Goal: Task Accomplishment & Management: Manage account settings

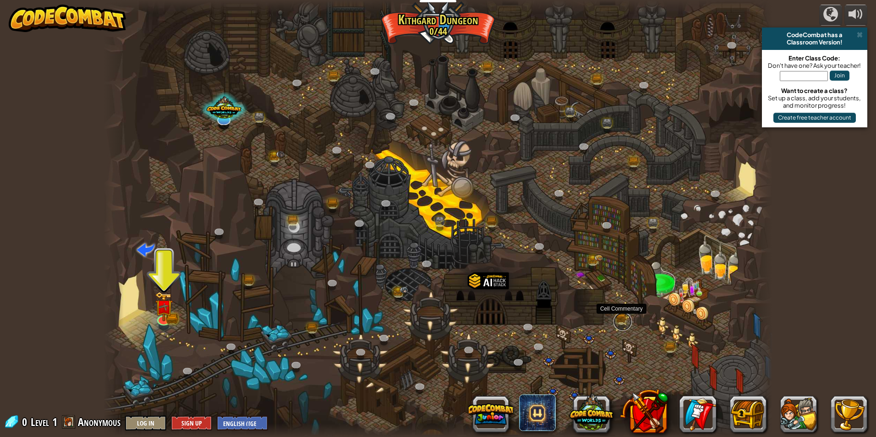
click at [623, 318] on link at bounding box center [622, 321] width 18 height 18
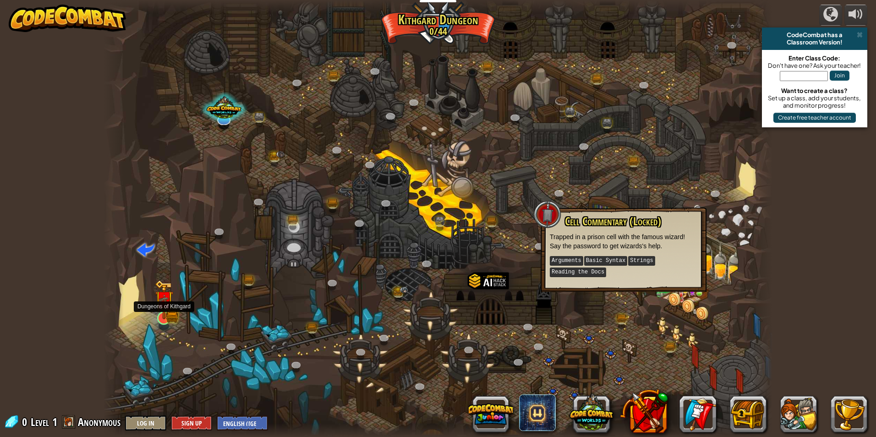
click at [162, 311] on img at bounding box center [164, 300] width 18 height 40
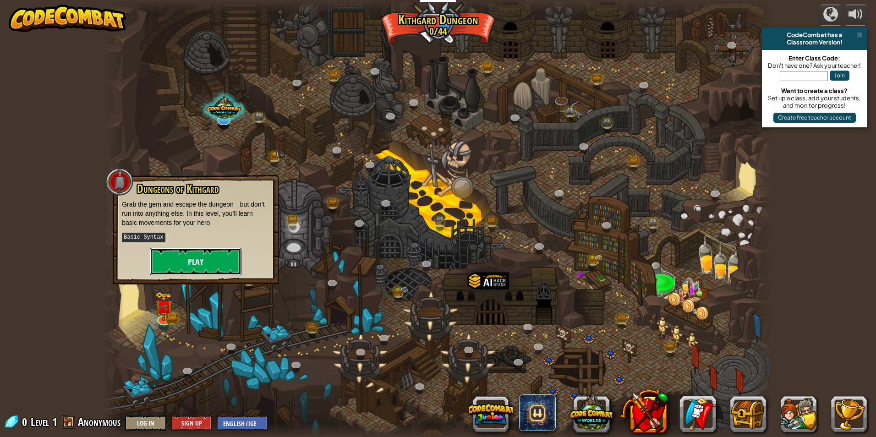
click at [174, 267] on button "Play" at bounding box center [196, 261] width 92 height 27
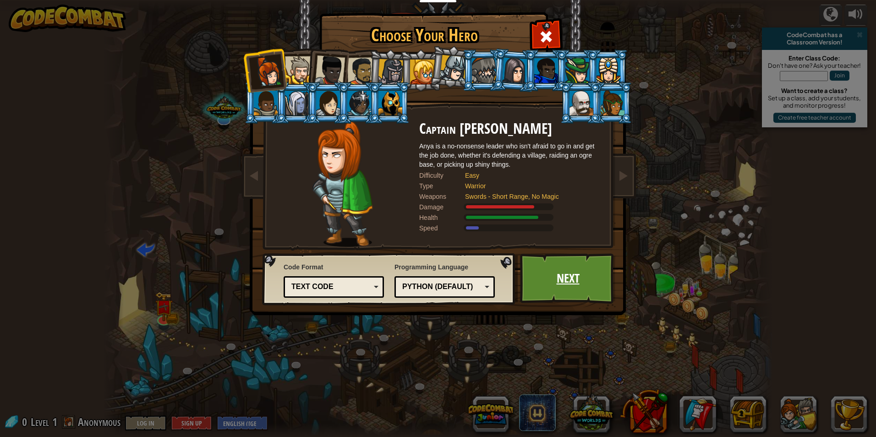
click at [580, 284] on link "Next" at bounding box center [568, 278] width 96 height 50
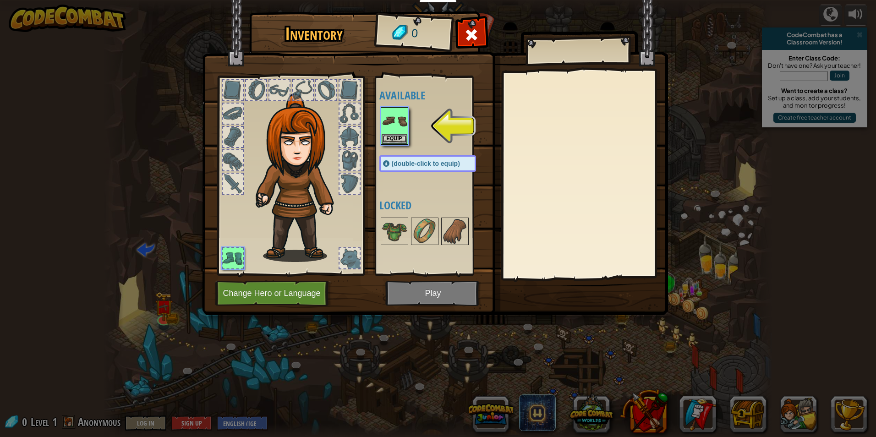
click at [408, 135] on div at bounding box center [436, 126] width 115 height 40
click at [407, 135] on button "Equip" at bounding box center [395, 139] width 26 height 10
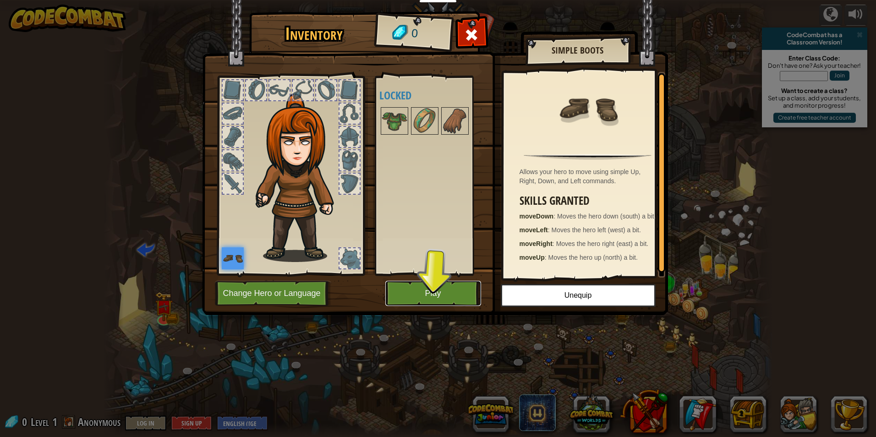
click at [463, 288] on button "Play" at bounding box center [433, 293] width 96 height 25
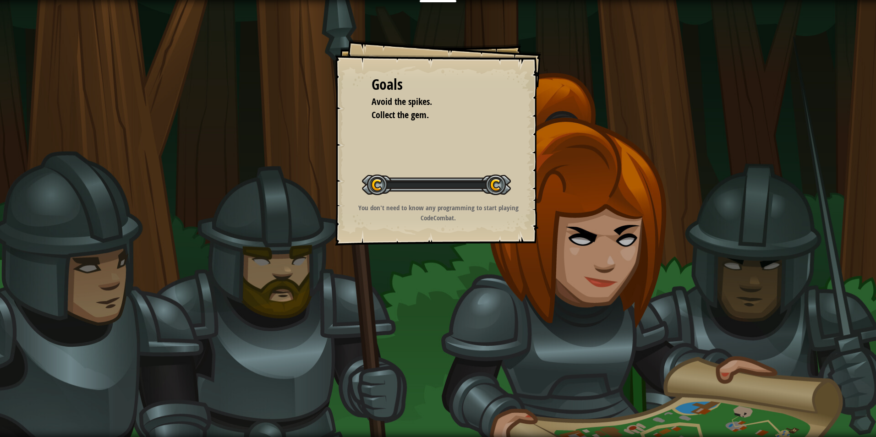
click at [468, 294] on div "Goals Avoid the spikes. Collect the gem. Start Level Error loading from server.…" at bounding box center [438, 218] width 876 height 437
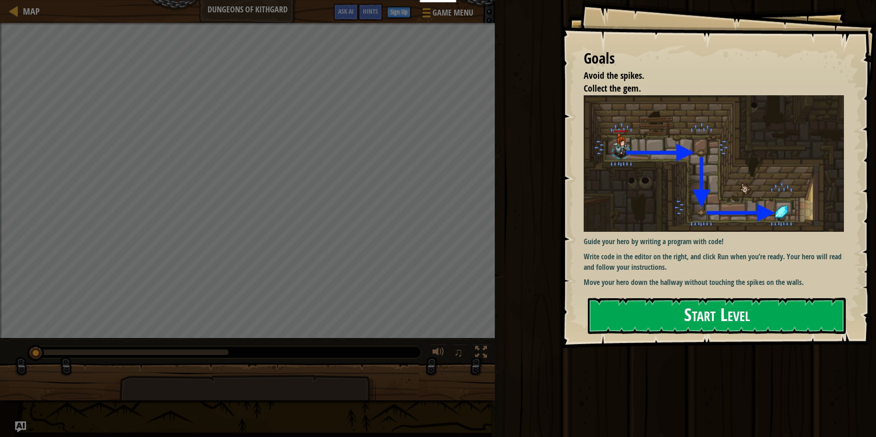
click at [638, 311] on button "Start Level" at bounding box center [717, 316] width 258 height 36
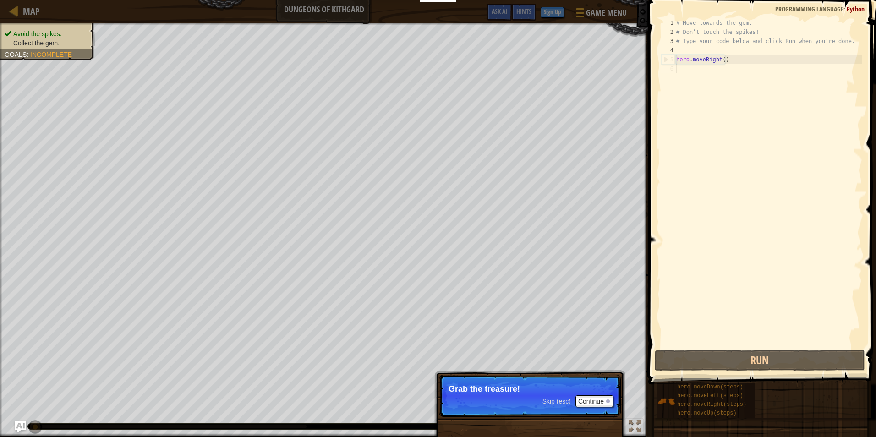
click at [686, 68] on div "# Move towards the gem. # Don’t touch the spikes! # Type your code below and cl…" at bounding box center [768, 192] width 188 height 348
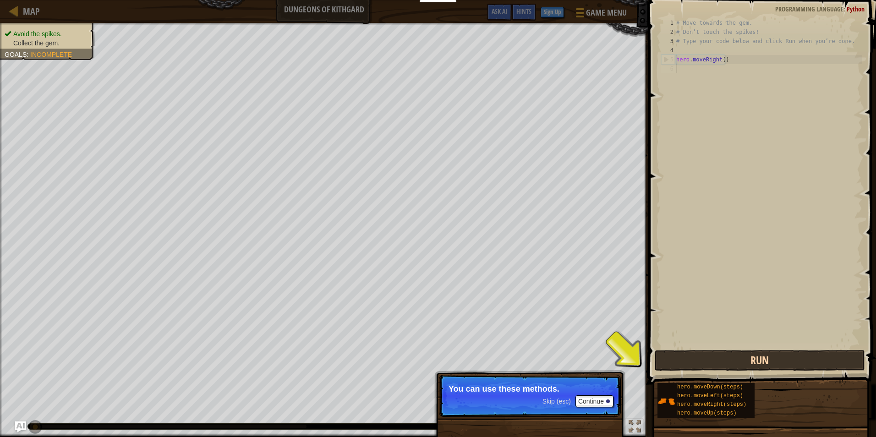
click at [659, 369] on div "Map Dungeons of Kithgard Game Menu Done Sign Up Hints Ask AI 1 הההההההההההההההה…" at bounding box center [438, 218] width 876 height 437
click at [671, 361] on button "Run" at bounding box center [759, 360] width 210 height 21
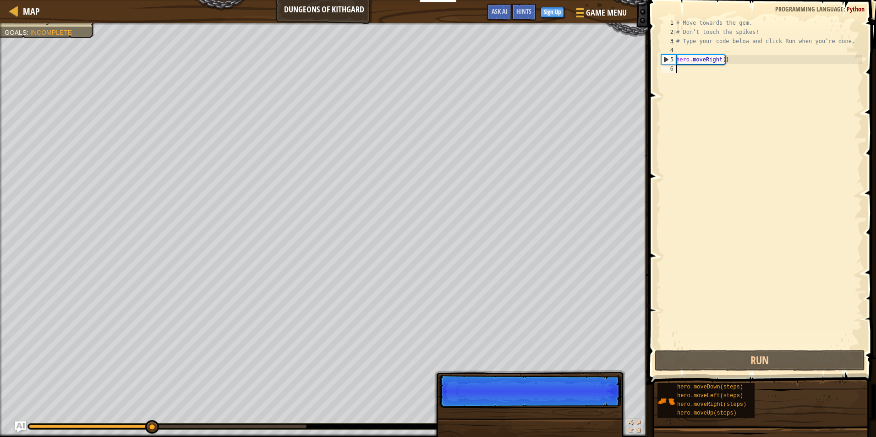
scroll to position [4, 0]
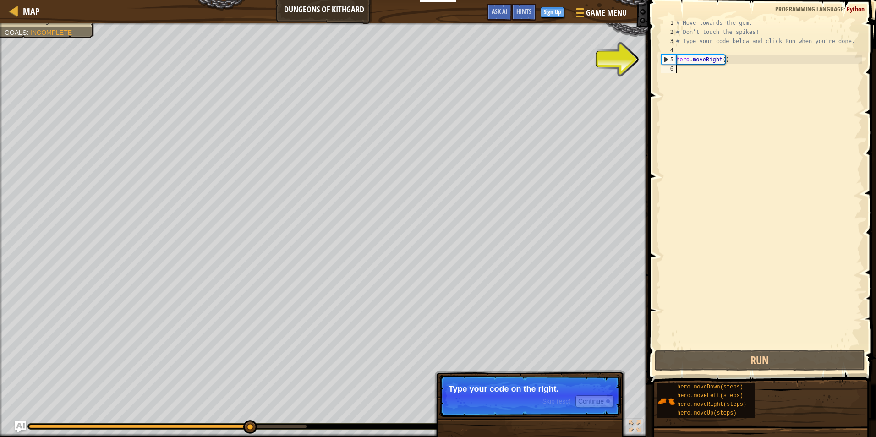
click at [683, 71] on div "# Move towards the gem. # Don’t touch the spikes! # Type your code below and cl…" at bounding box center [768, 192] width 188 height 348
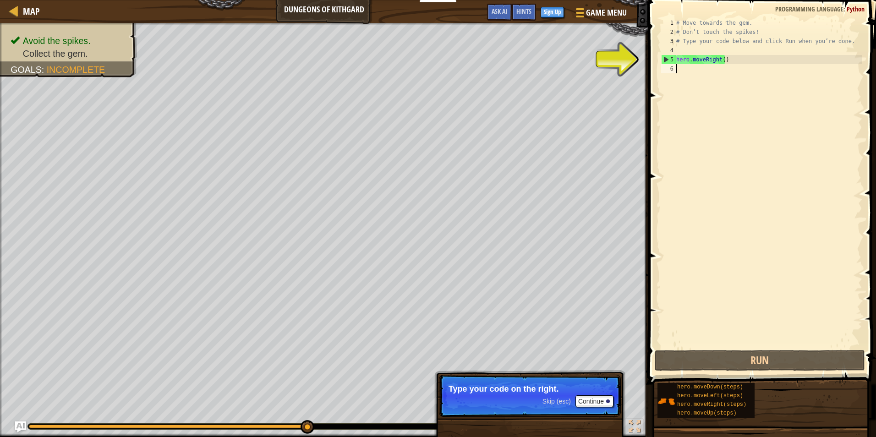
type textarea "m"
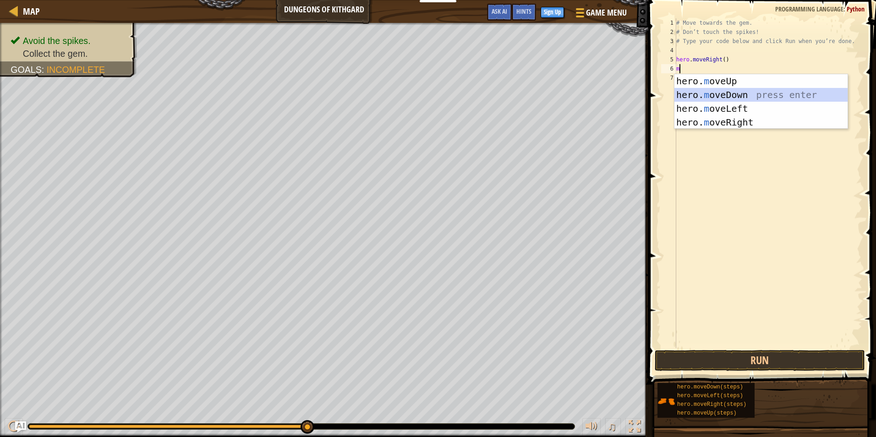
click at [701, 98] on div "hero. m oveUp press enter hero. m oveDown press enter hero. m oveLeft press ent…" at bounding box center [760, 115] width 173 height 82
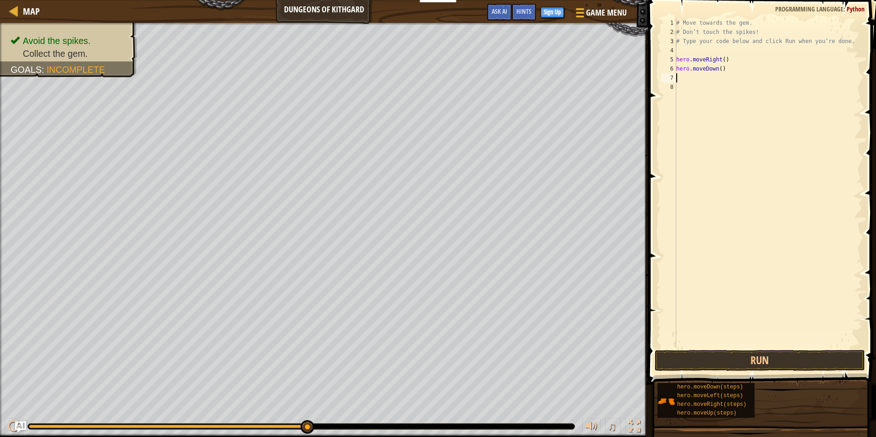
type textarea "m"
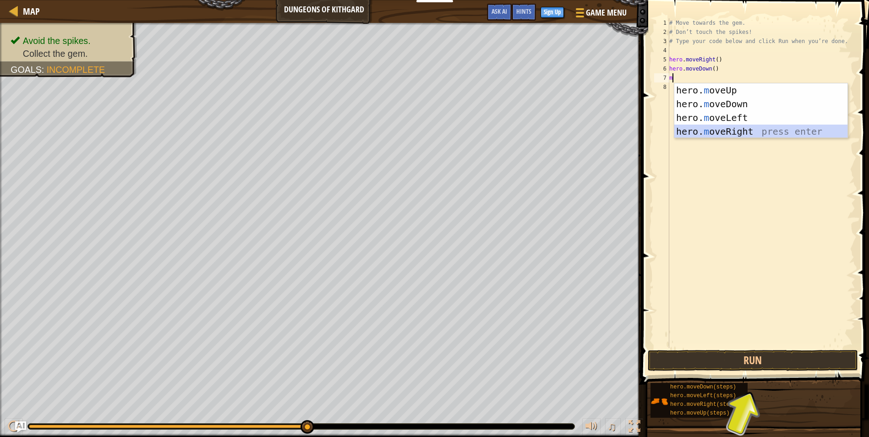
click at [717, 130] on div "hero. m oveUp press enter hero. m oveDown press enter hero. m oveLeft press ent…" at bounding box center [760, 124] width 173 height 82
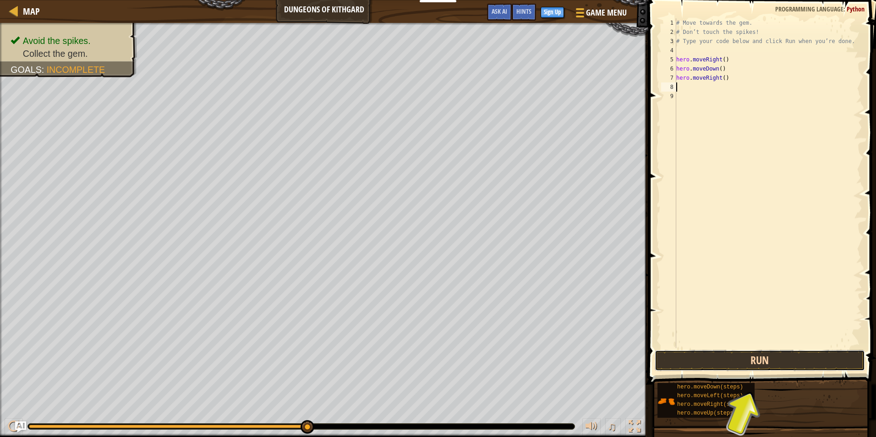
click at [758, 362] on button "Run" at bounding box center [759, 360] width 210 height 21
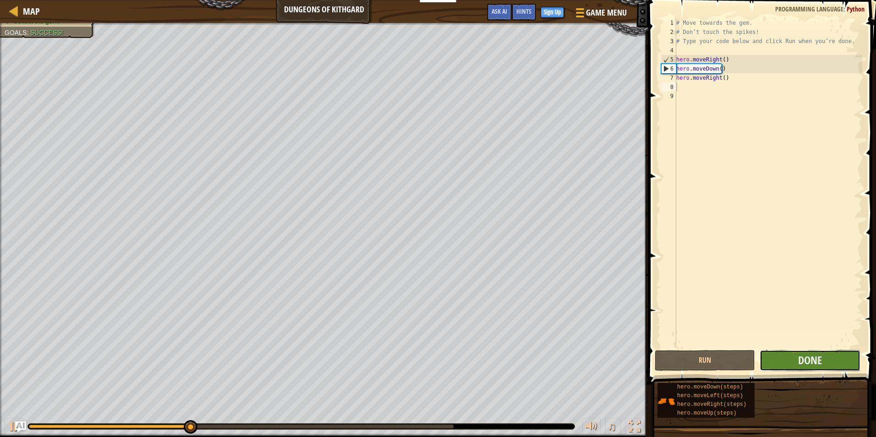
click at [797, 360] on button "Done" at bounding box center [809, 360] width 100 height 21
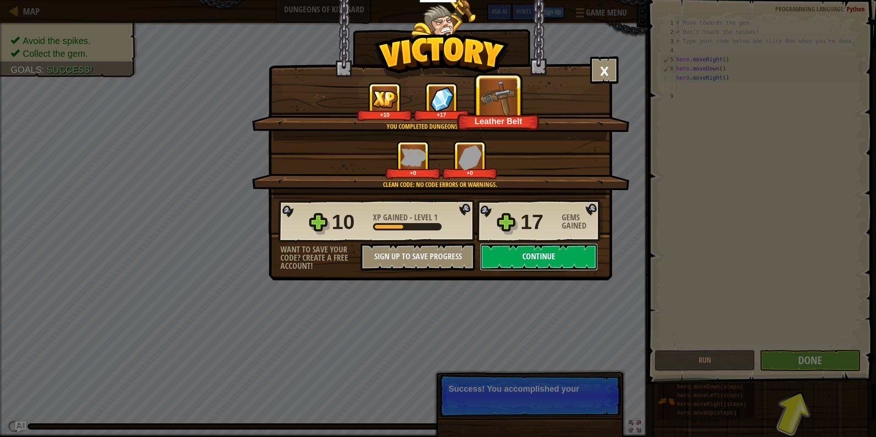
click at [545, 262] on button "Continue" at bounding box center [539, 256] width 118 height 27
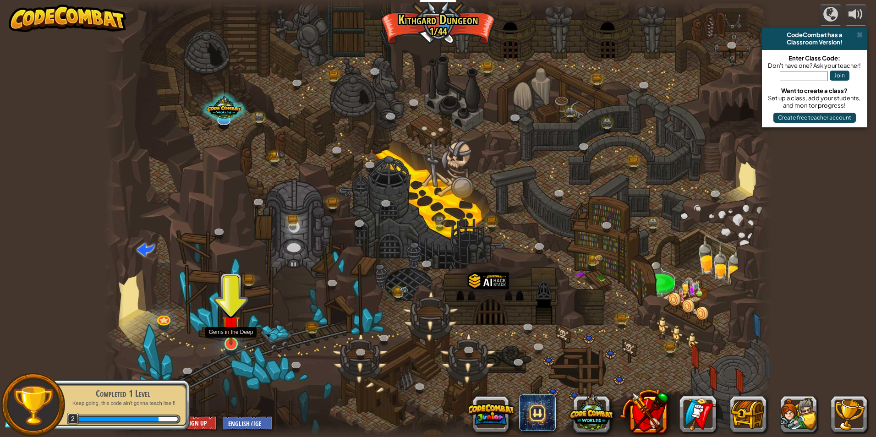
click at [232, 333] on img at bounding box center [231, 324] width 18 height 41
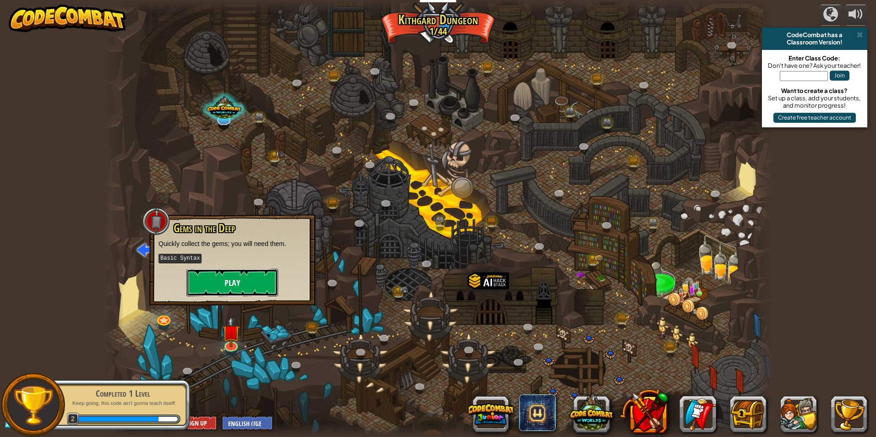
click at [254, 292] on button "Play" at bounding box center [232, 282] width 92 height 27
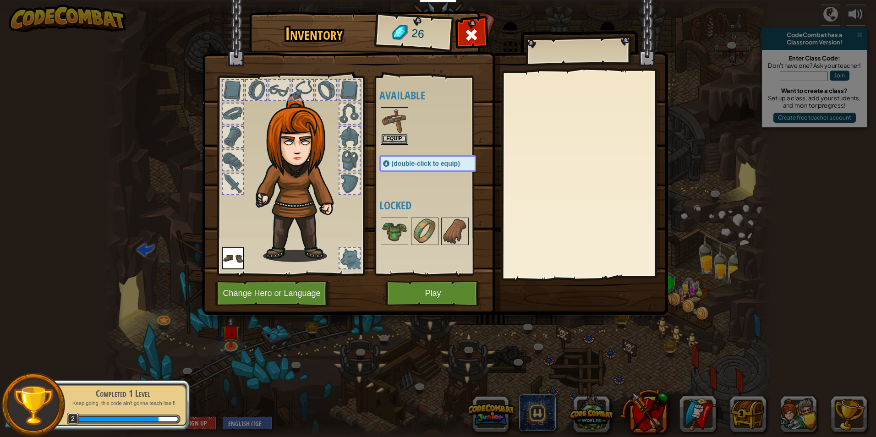
drag, startPoint x: 398, startPoint y: 81, endPoint x: 390, endPoint y: 93, distance: 14.2
click at [391, 91] on div "Available Equip Equip (double-click to equip) Locked" at bounding box center [436, 175] width 115 height 191
click at [380, 120] on div at bounding box center [436, 126] width 115 height 40
click at [386, 123] on img at bounding box center [395, 121] width 26 height 26
click at [392, 134] on button "Equip" at bounding box center [395, 139] width 26 height 10
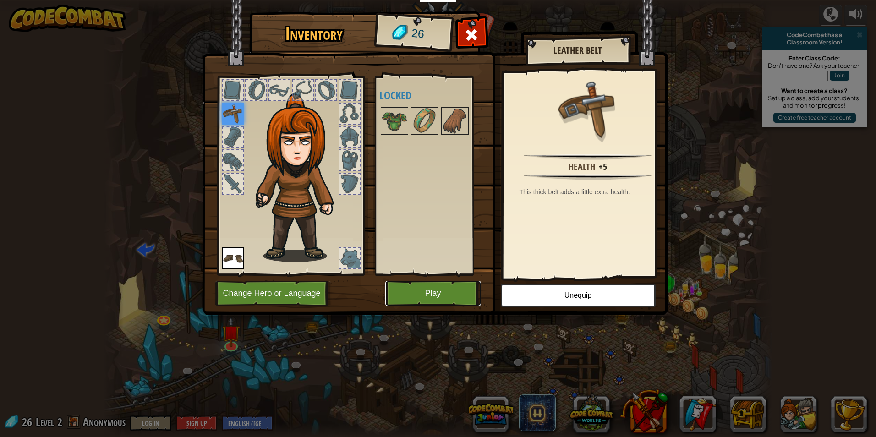
click at [437, 286] on button "Play" at bounding box center [433, 293] width 96 height 25
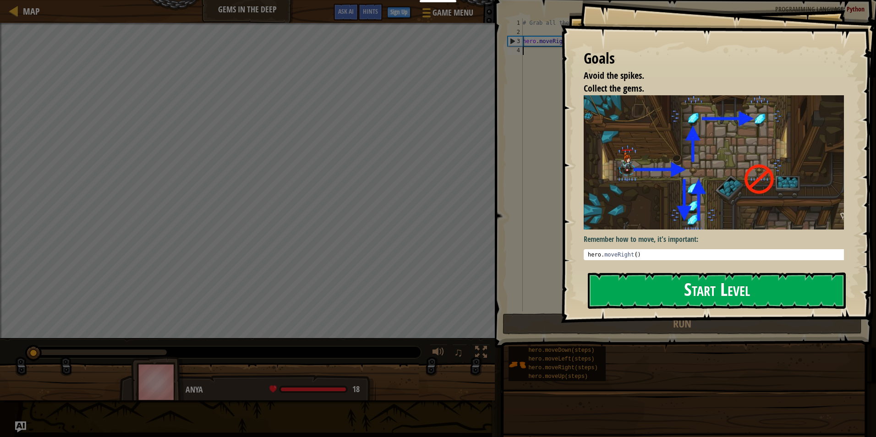
click at [697, 294] on button "Start Level" at bounding box center [717, 291] width 258 height 36
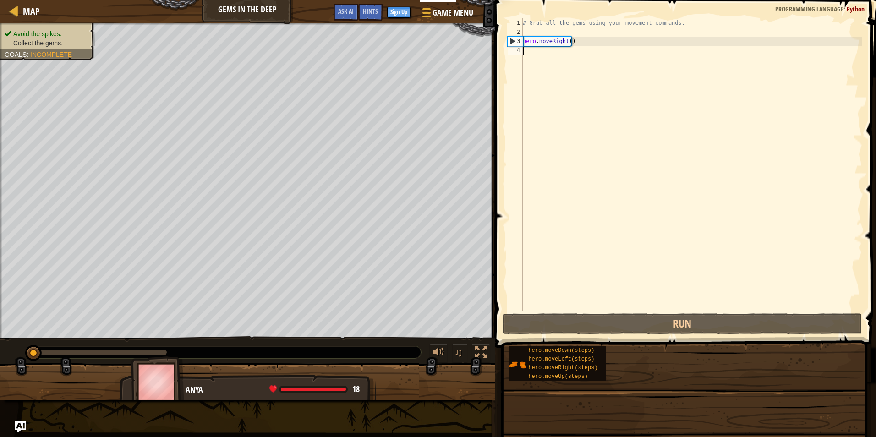
type textarea "m"
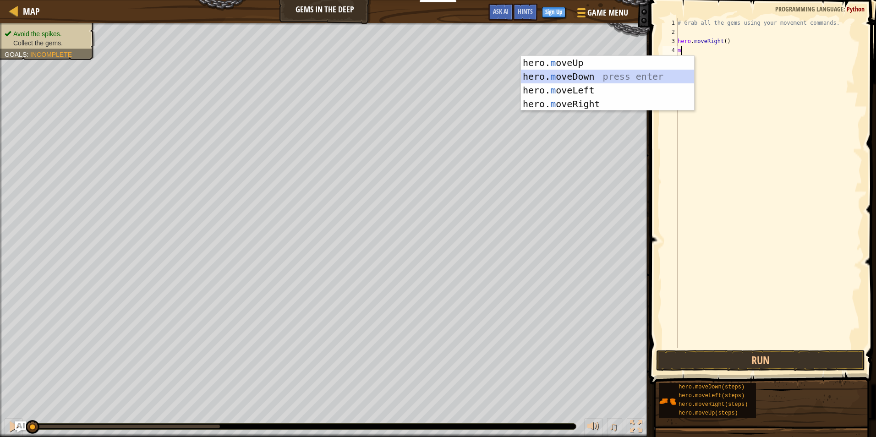
click at [579, 72] on div "hero. m oveUp press enter hero. m oveDown press enter hero. m oveLeft press ent…" at bounding box center [607, 97] width 173 height 82
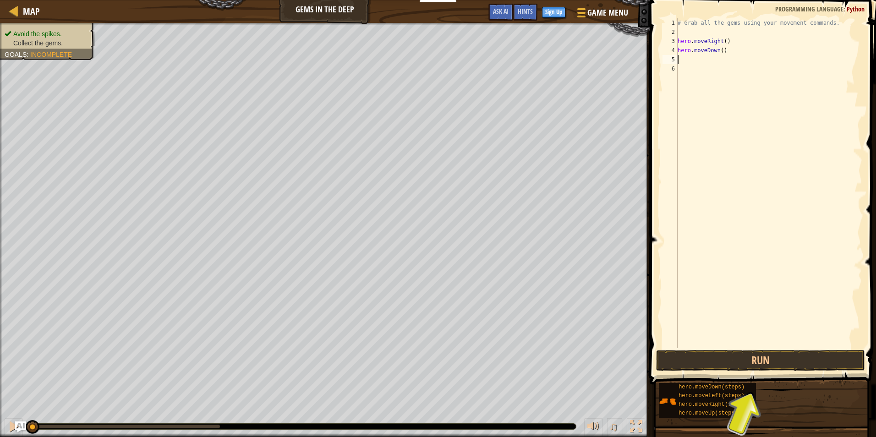
type textarea "m"
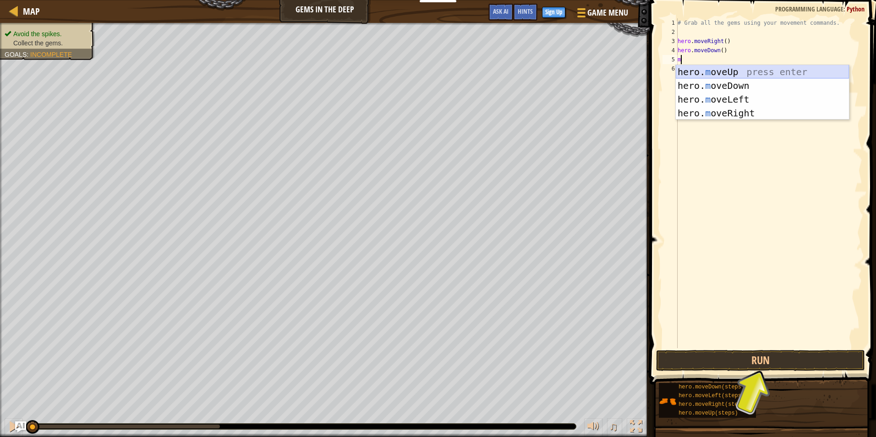
click at [720, 71] on div "hero. m oveUp press enter hero. m oveDown press enter hero. m oveLeft press ent…" at bounding box center [762, 106] width 173 height 82
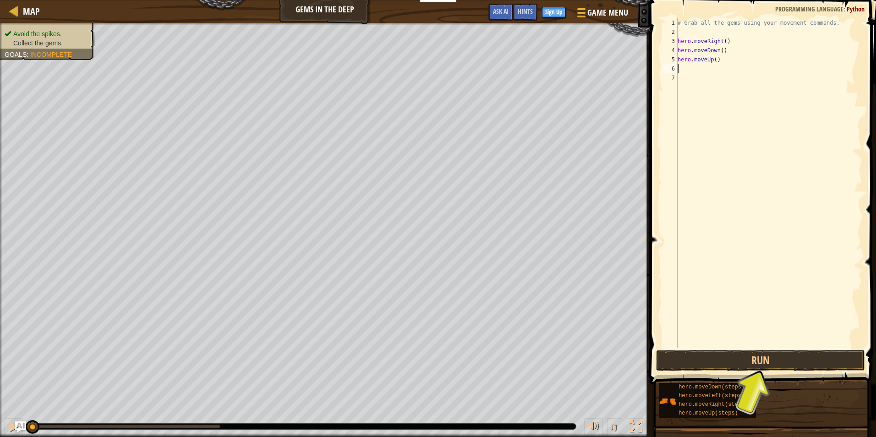
type textarea "m"
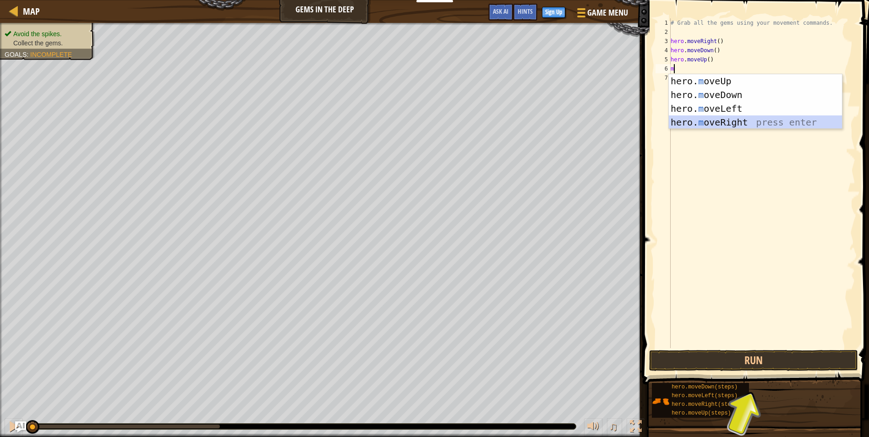
click at [718, 118] on div "hero. m oveUp press enter hero. m oveDown press enter hero. m oveLeft press ent…" at bounding box center [755, 115] width 173 height 82
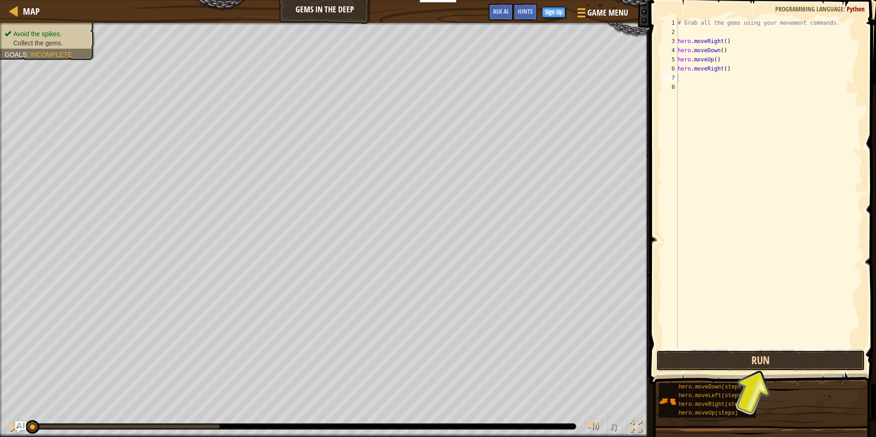
click at [751, 371] on button "Run" at bounding box center [760, 360] width 209 height 21
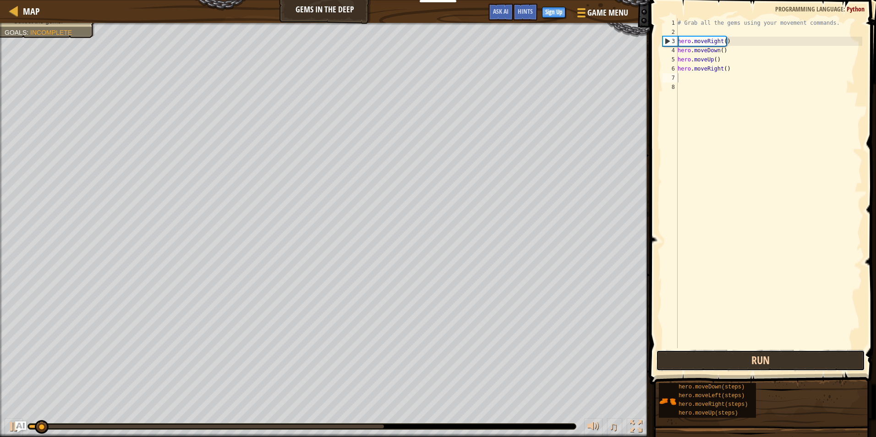
click at [751, 366] on button "Run" at bounding box center [760, 360] width 209 height 21
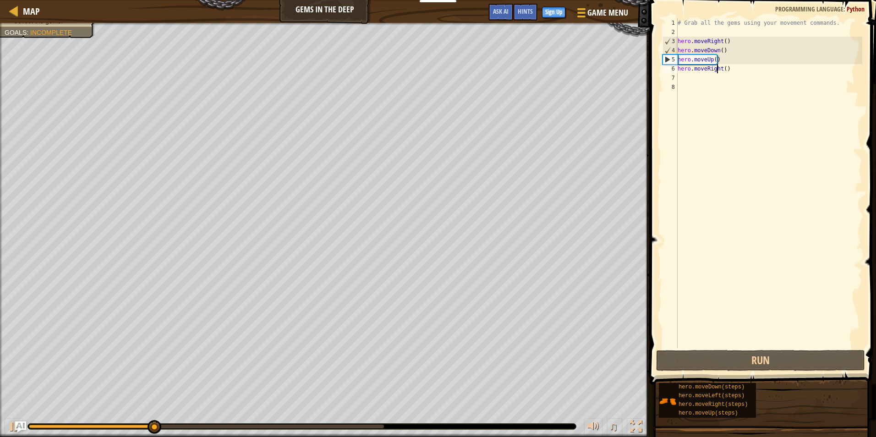
click at [718, 67] on div "# Grab all the gems using your movement commands. hero . moveRight ( ) hero . m…" at bounding box center [769, 192] width 186 height 348
click at [718, 70] on div "# Grab all the gems using your movement commands. hero . moveRight ( ) hero . m…" at bounding box center [769, 192] width 186 height 348
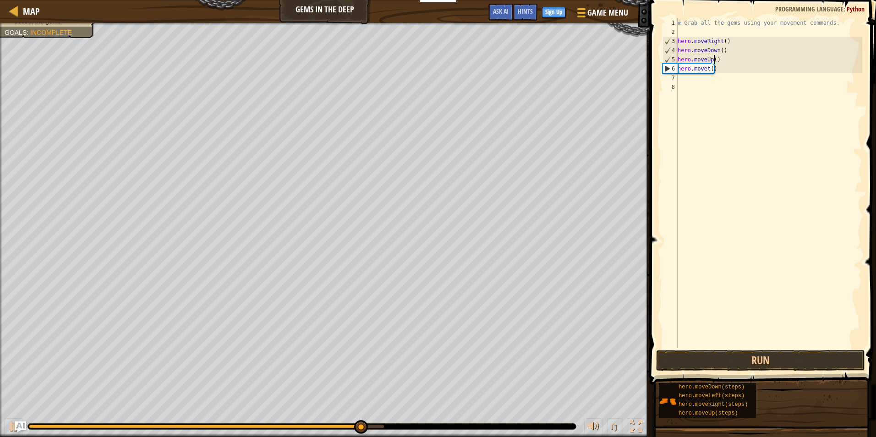
click at [715, 63] on div "# Grab all the gems using your movement commands. hero . moveRight ( ) hero . m…" at bounding box center [769, 192] width 186 height 348
click at [718, 69] on div "# Grab all the gems using your movement commands. hero . moveRight ( ) hero . m…" at bounding box center [769, 192] width 186 height 348
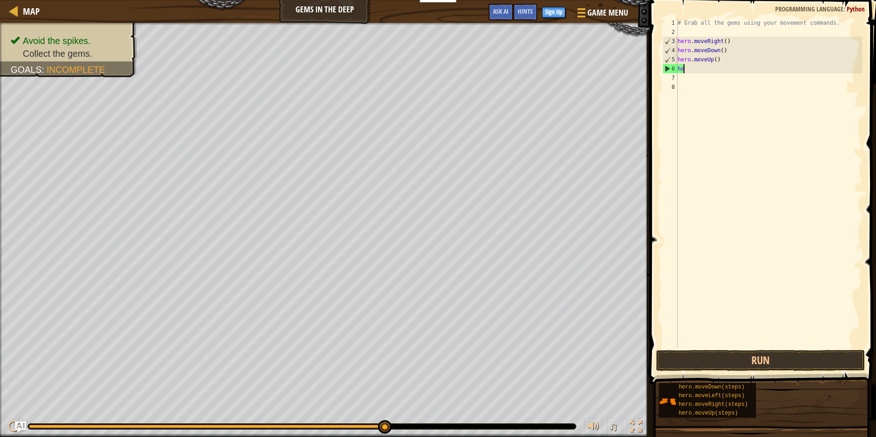
type textarea "h"
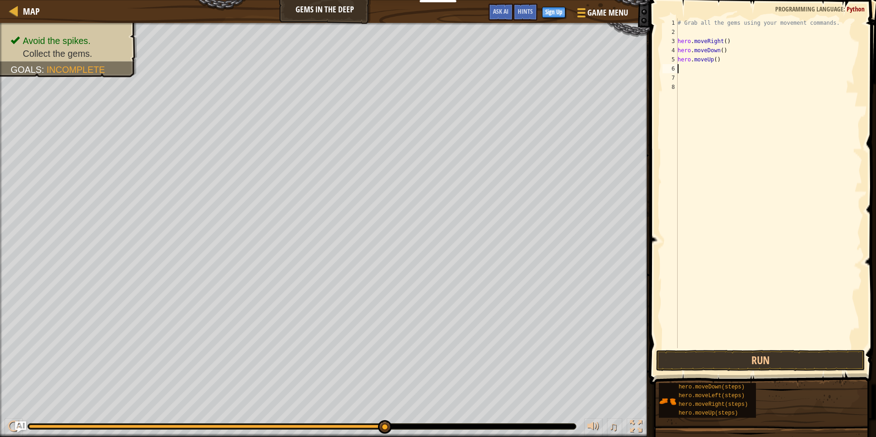
type textarea "l"
click at [721, 82] on div "hero.move L eft press enter" at bounding box center [762, 94] width 173 height 41
click at [776, 366] on button "Run" at bounding box center [760, 360] width 209 height 21
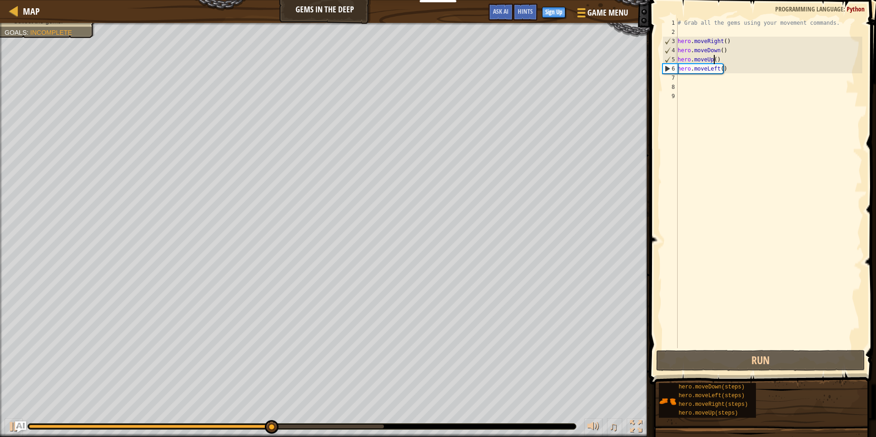
click at [714, 58] on div "# Grab all the gems using your movement commands. hero . moveRight ( ) hero . m…" at bounding box center [769, 192] width 186 height 348
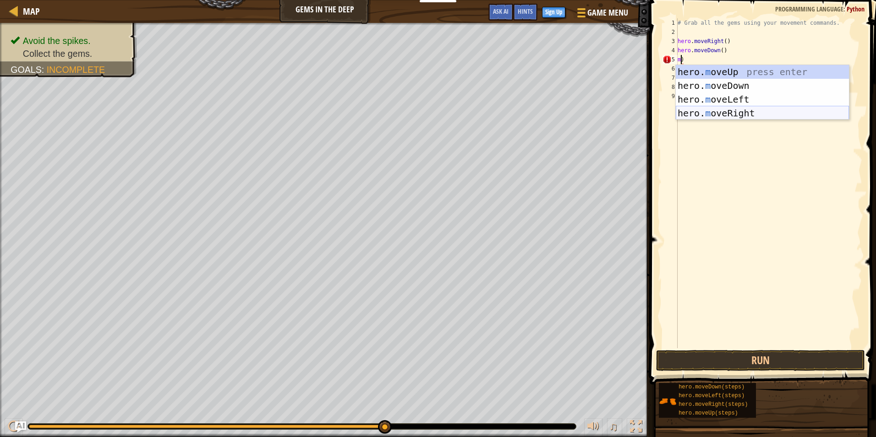
click at [736, 109] on div "hero. m oveUp press enter hero. m oveDown press enter hero. m oveLeft press ent…" at bounding box center [762, 106] width 173 height 82
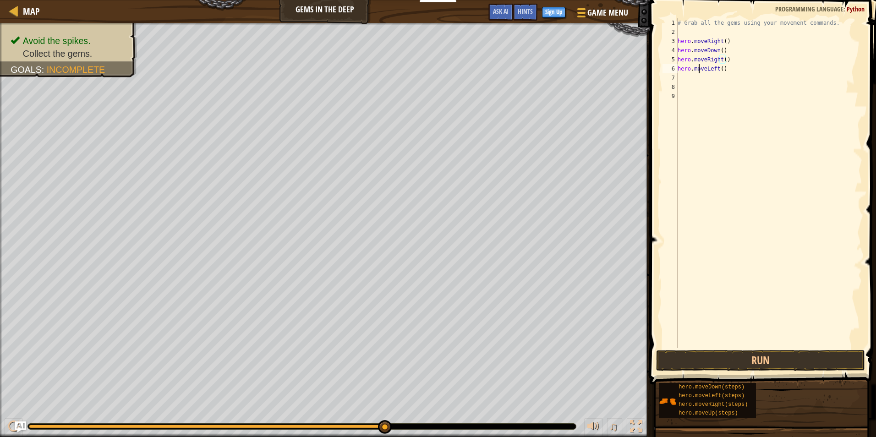
click at [699, 66] on div "# Grab all the gems using your movement commands. hero . moveRight ( ) hero . m…" at bounding box center [769, 192] width 186 height 348
click at [676, 65] on div "6" at bounding box center [669, 68] width 15 height 9
click at [734, 69] on div "# Grab all the gems using your movement commands. hero . moveRight ( ) hero . m…" at bounding box center [769, 192] width 186 height 348
type textarea "h"
type textarea "m"
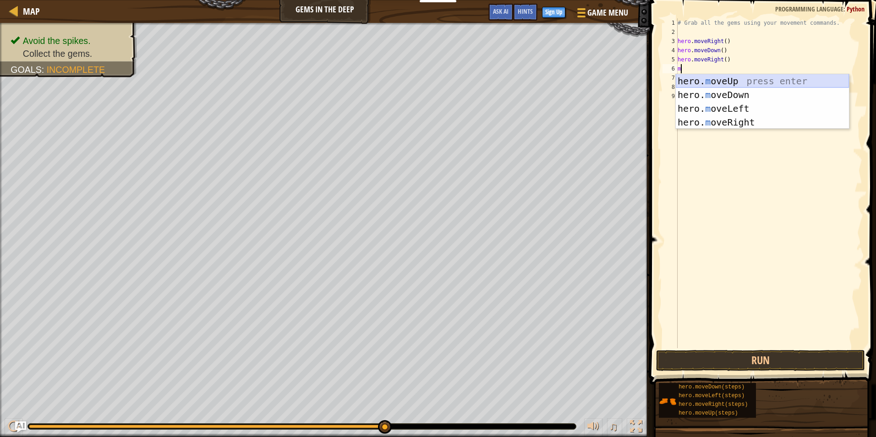
click at [715, 79] on div "hero. m oveUp press enter hero. m oveDown press enter hero. m oveLeft press ent…" at bounding box center [762, 115] width 173 height 82
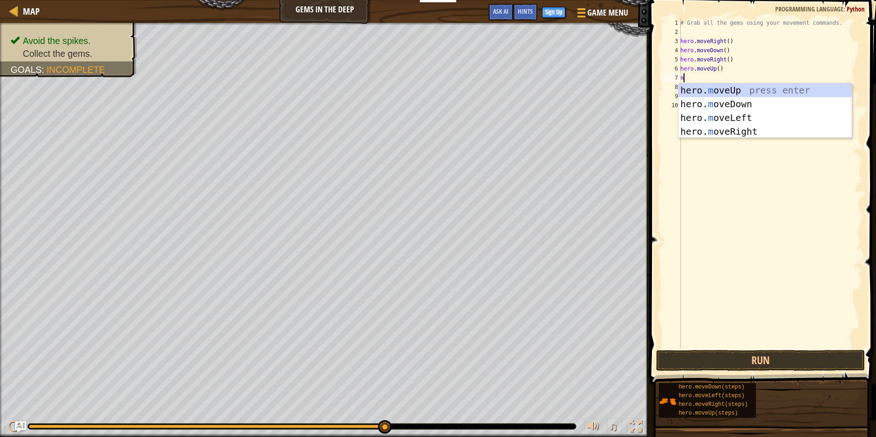
type textarea "m"
click at [708, 114] on div "hero. m oveUp press enter hero. m oveDown press enter hero. m oveLeft press ent…" at bounding box center [764, 124] width 173 height 82
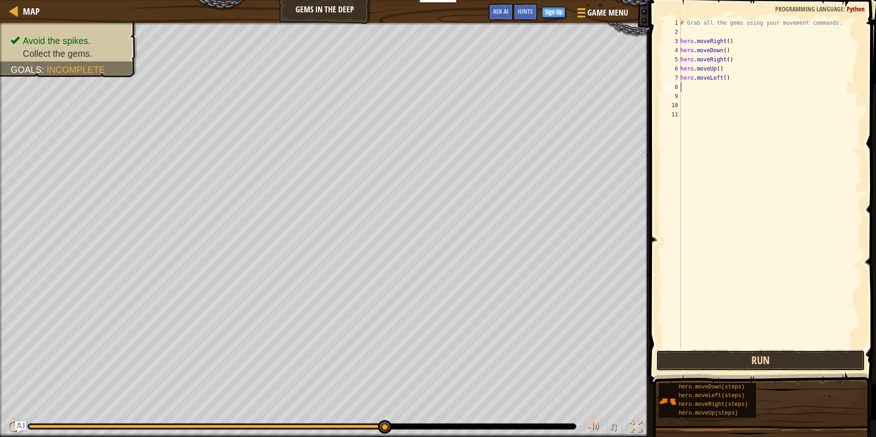
click at [772, 354] on button "Run" at bounding box center [760, 360] width 209 height 21
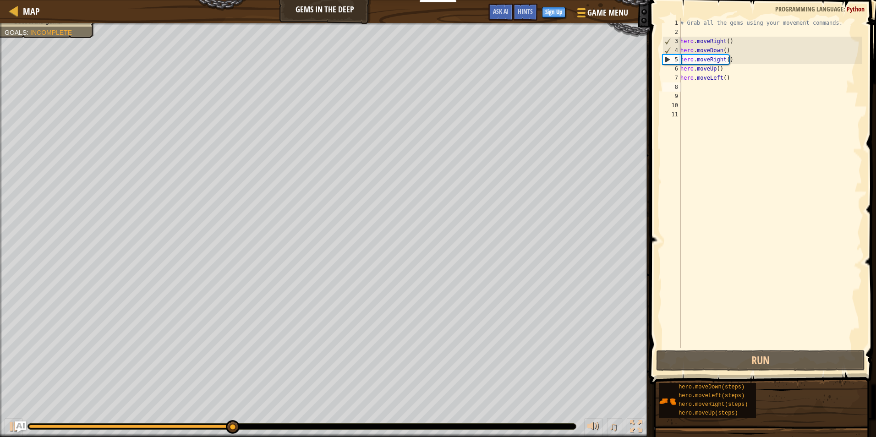
click at [736, 68] on div "# Grab all the gems using your movement commands. hero . moveRight ( ) hero . m…" at bounding box center [770, 192] width 184 height 348
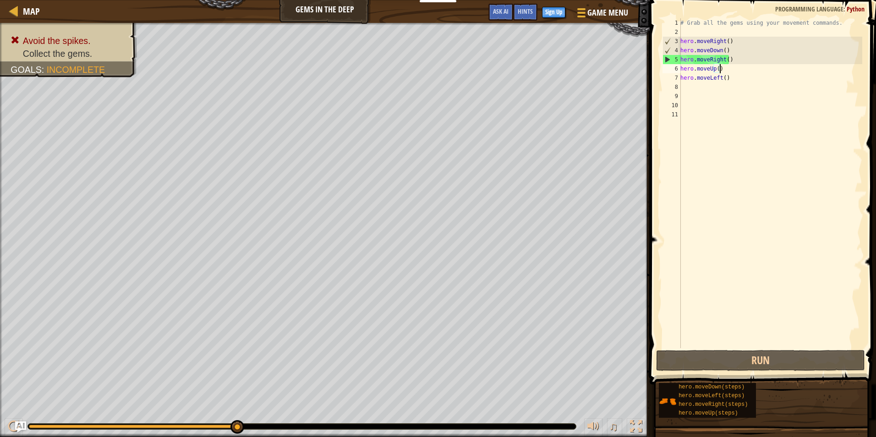
click at [736, 60] on div "# Grab all the gems using your movement commands. hero . moveRight ( ) hero . m…" at bounding box center [770, 192] width 184 height 348
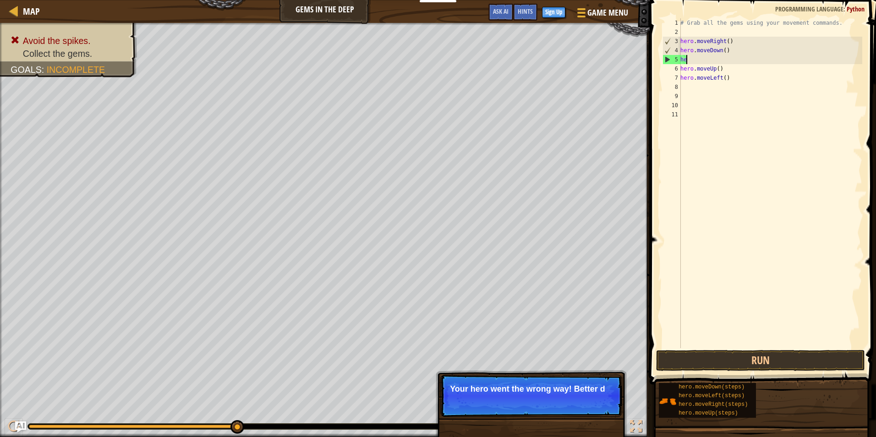
type textarea "h"
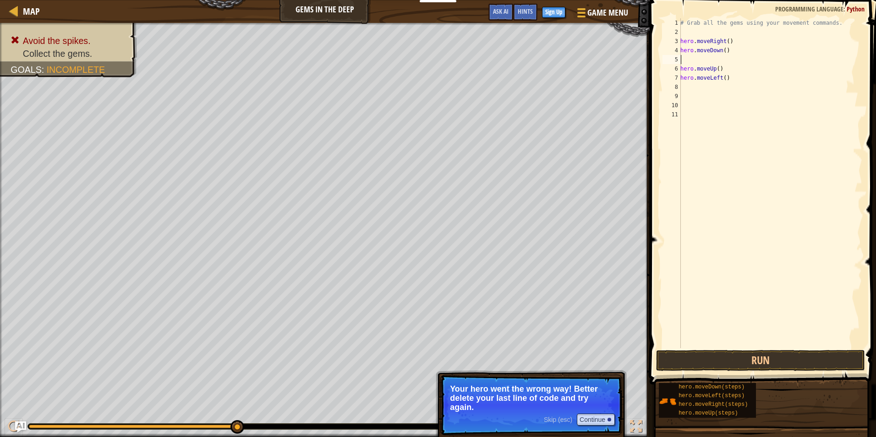
click at [682, 70] on div "# Grab all the gems using your movement commands. hero . moveRight ( ) hero . m…" at bounding box center [770, 192] width 184 height 348
click at [744, 363] on button "Run" at bounding box center [760, 360] width 209 height 21
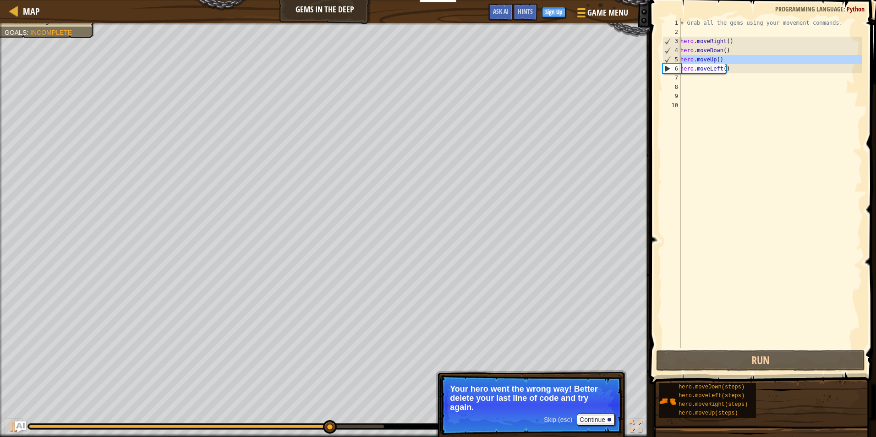
click at [679, 64] on div "5" at bounding box center [672, 59] width 18 height 9
click at [681, 63] on div "# Grab all the gems using your movement commands. hero . moveRight ( ) hero . m…" at bounding box center [770, 192] width 184 height 348
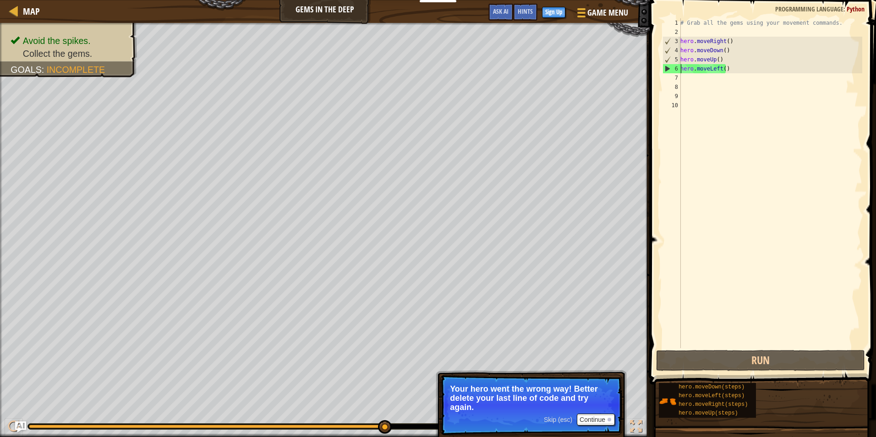
click at [682, 70] on div "# Grab all the gems using your movement commands. hero . moveRight ( ) hero . m…" at bounding box center [770, 192] width 184 height 348
click at [732, 69] on div "# Grab all the gems using your movement commands. hero . moveRight ( ) hero . m…" at bounding box center [770, 192] width 184 height 348
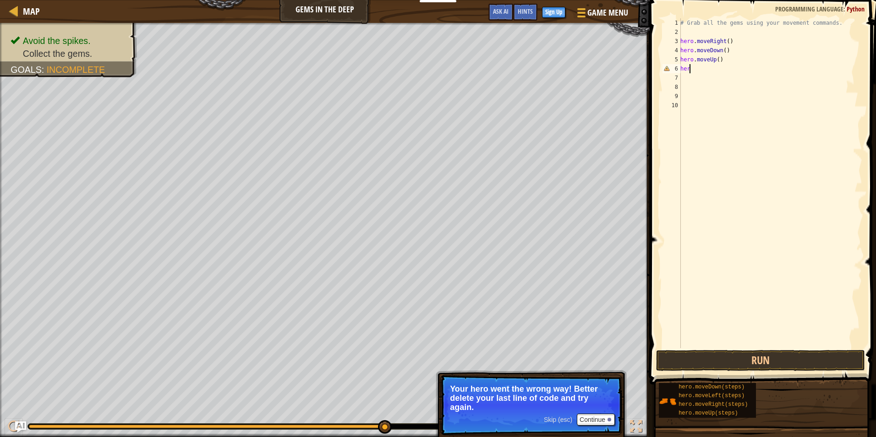
type textarea "h"
type textarea "r"
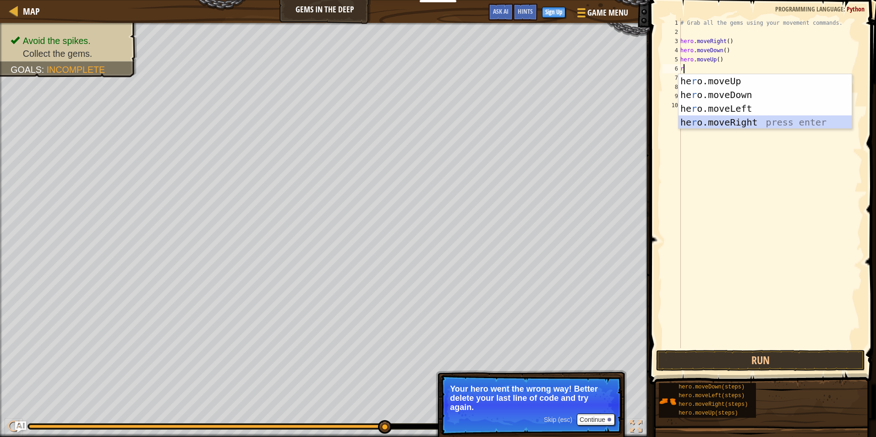
click at [737, 117] on div "he r o.moveUp press enter he r o.moveDown press enter he r o.moveLeft press ent…" at bounding box center [764, 115] width 173 height 82
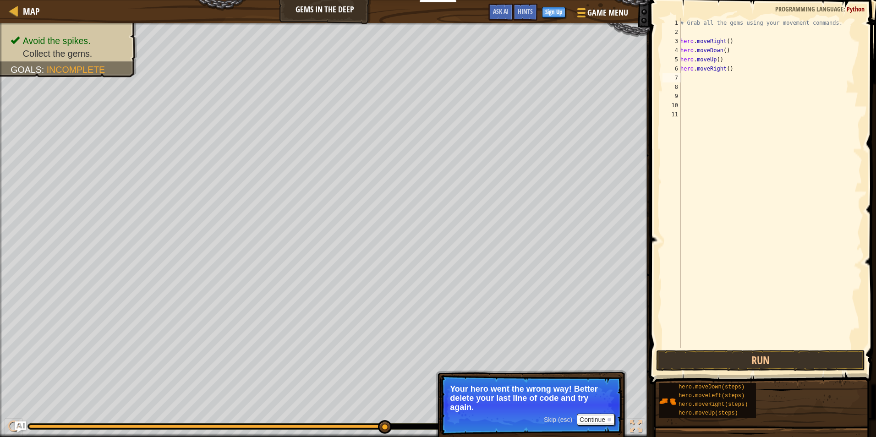
type textarea "l"
click at [690, 91] on div "hero.move L eft press enter" at bounding box center [764, 103] width 173 height 41
click at [753, 357] on button "Run" at bounding box center [760, 360] width 209 height 21
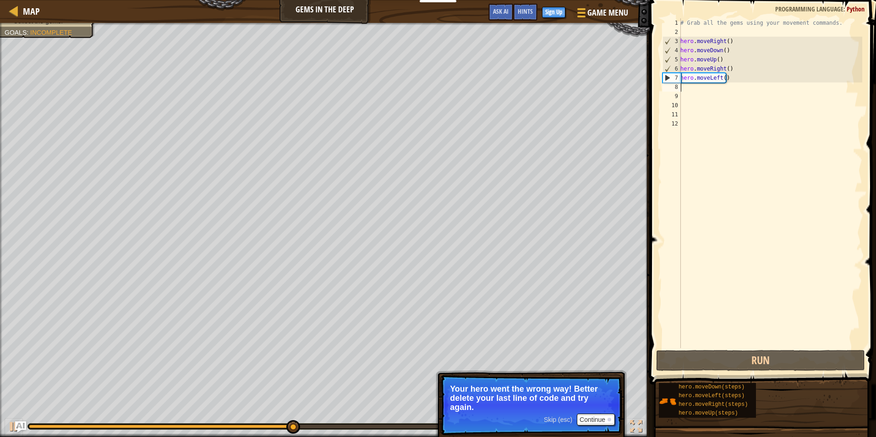
click at [728, 67] on div "# Grab all the gems using your movement commands. hero . moveRight ( ) hero . m…" at bounding box center [770, 192] width 184 height 348
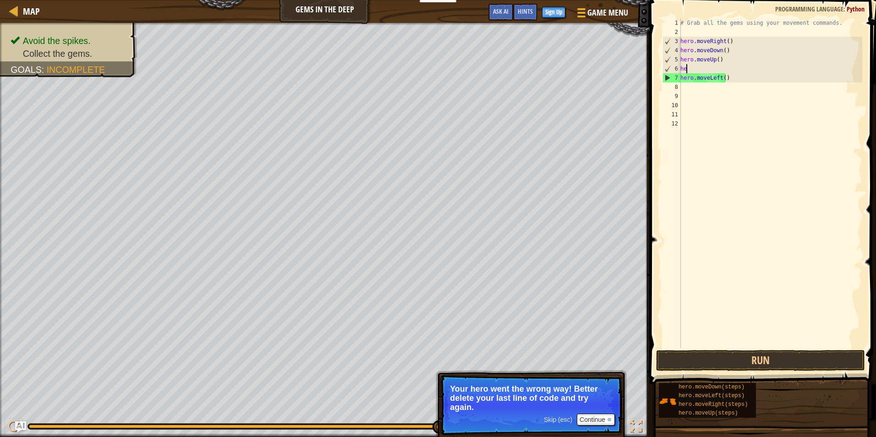
type textarea "h"
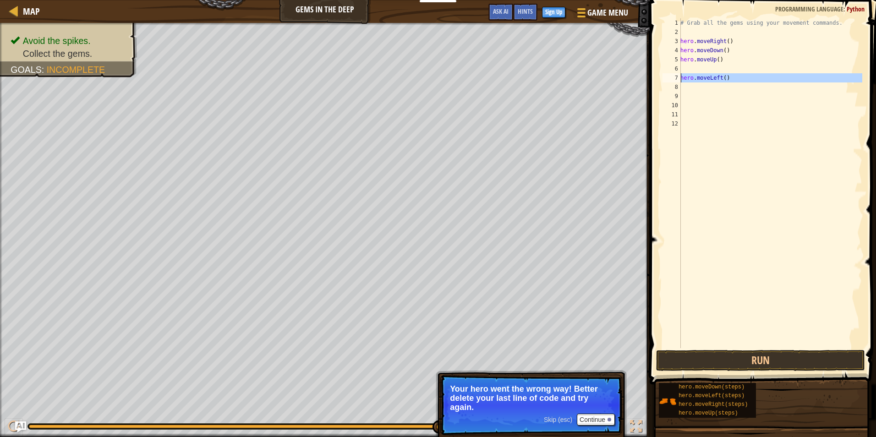
click at [677, 76] on div "7" at bounding box center [671, 77] width 18 height 9
click at [723, 66] on div "# Grab all the gems using your movement commands. hero . moveRight ( ) hero . m…" at bounding box center [770, 192] width 184 height 348
click at [724, 62] on div "# Grab all the gems using your movement commands. hero . moveRight ( ) hero . m…" at bounding box center [770, 192] width 184 height 348
click at [712, 59] on div "# Grab all the gems using your movement commands. hero . moveRight ( ) hero . m…" at bounding box center [770, 192] width 184 height 348
click at [717, 62] on div "# Grab all the gems using your movement commands. hero . moveRight ( ) hero . m…" at bounding box center [770, 192] width 184 height 348
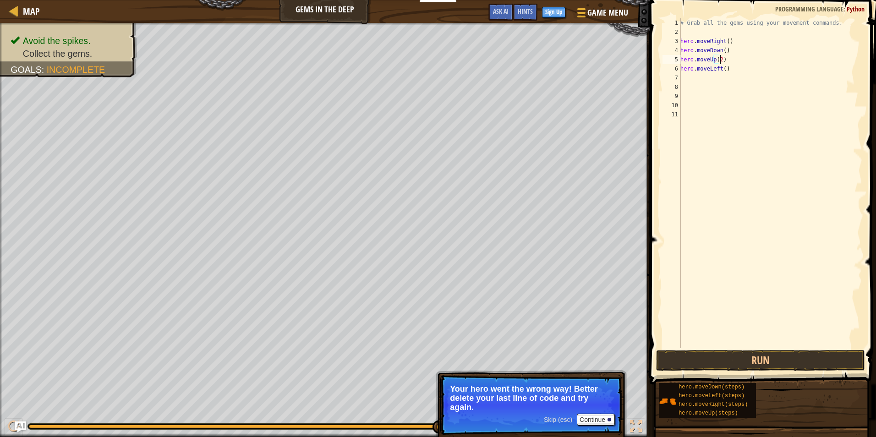
scroll to position [4, 3]
type textarea "hero.moveUp(2)"
click at [755, 361] on button "Run" at bounding box center [760, 360] width 209 height 21
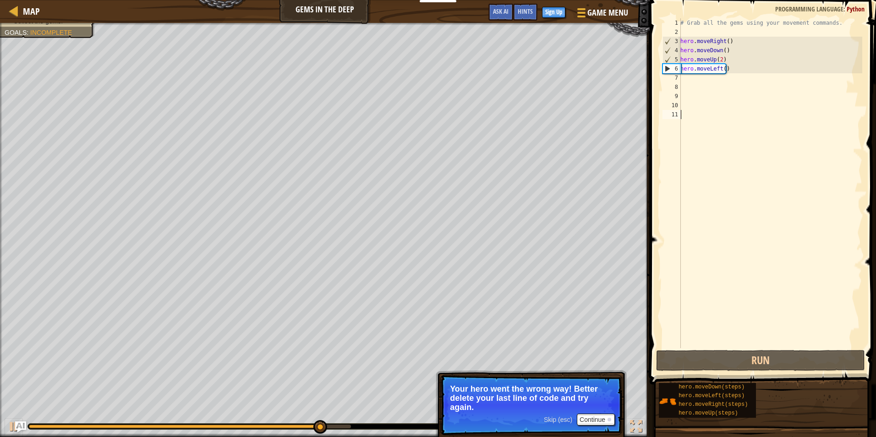
drag, startPoint x: 778, startPoint y: 273, endPoint x: 780, endPoint y: 287, distance: 14.0
click at [779, 284] on div "# Grab all the gems using your movement commands. hero . moveRight ( ) hero . m…" at bounding box center [770, 192] width 184 height 348
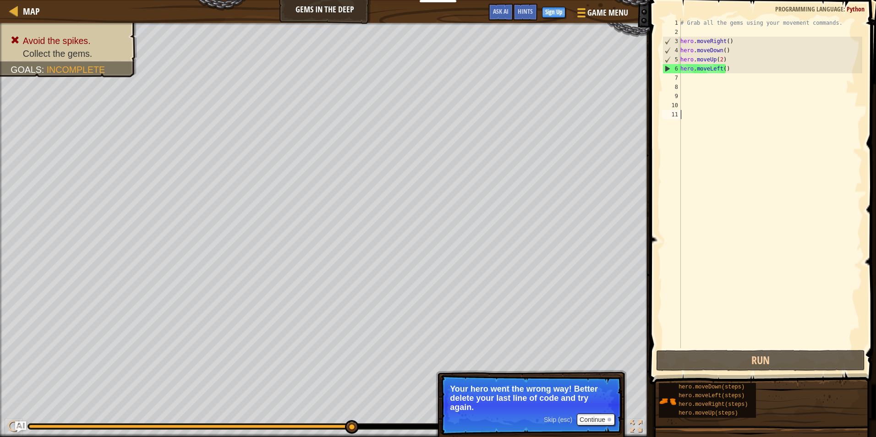
click at [737, 67] on div "# Grab all the gems using your movement commands. hero . moveRight ( ) hero . m…" at bounding box center [770, 192] width 184 height 348
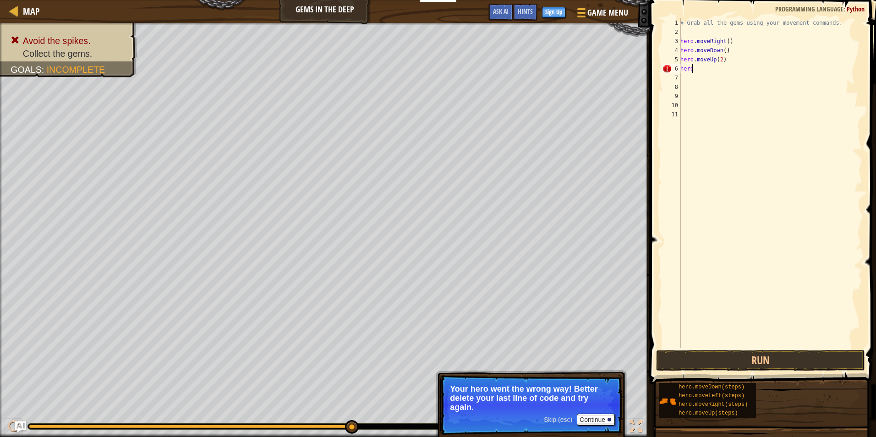
type textarea "h"
type textarea "m"
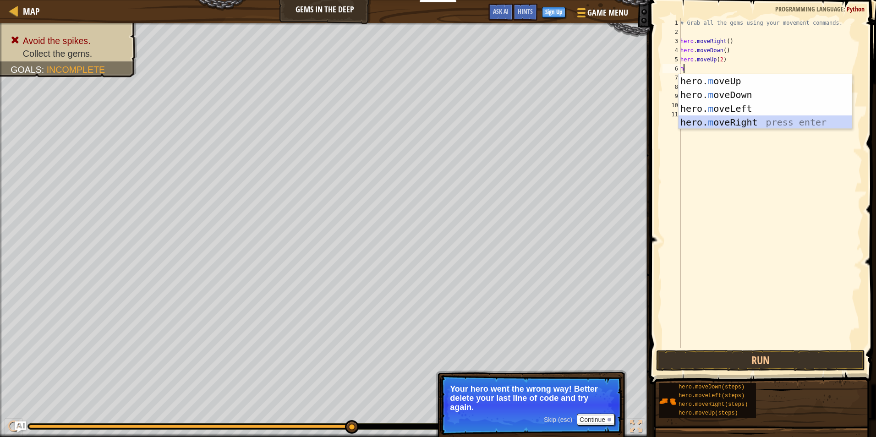
click at [730, 123] on div "hero. m oveUp press enter hero. m oveDown press enter hero. m oveLeft press ent…" at bounding box center [764, 115] width 173 height 82
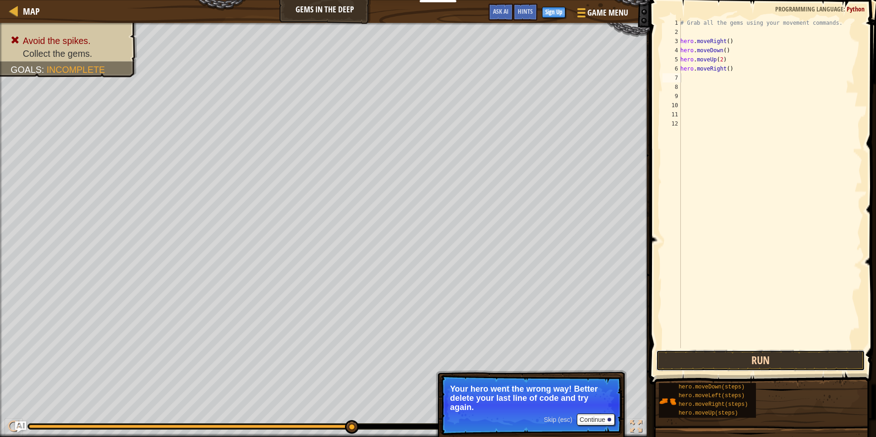
click at [704, 353] on button "Run" at bounding box center [760, 360] width 209 height 21
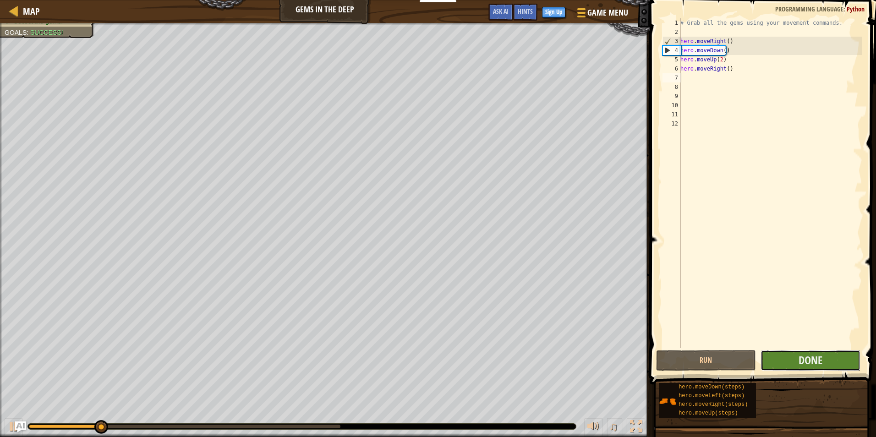
click at [840, 356] on button "Done" at bounding box center [810, 360] width 100 height 21
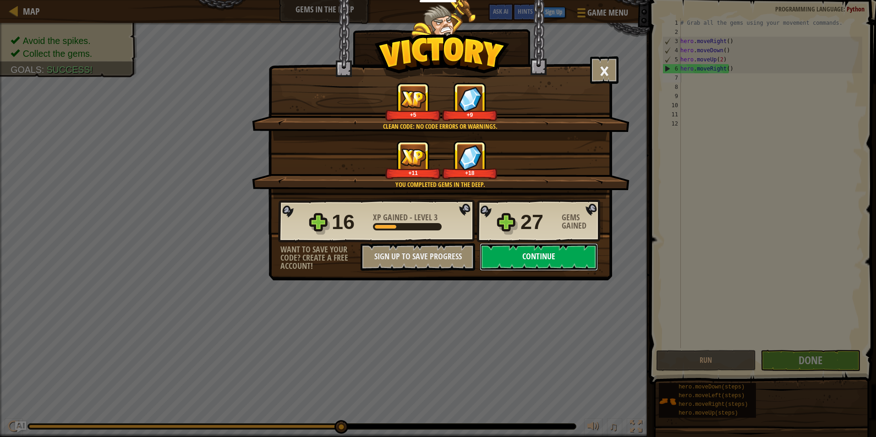
click at [545, 255] on button "Continue" at bounding box center [539, 256] width 118 height 27
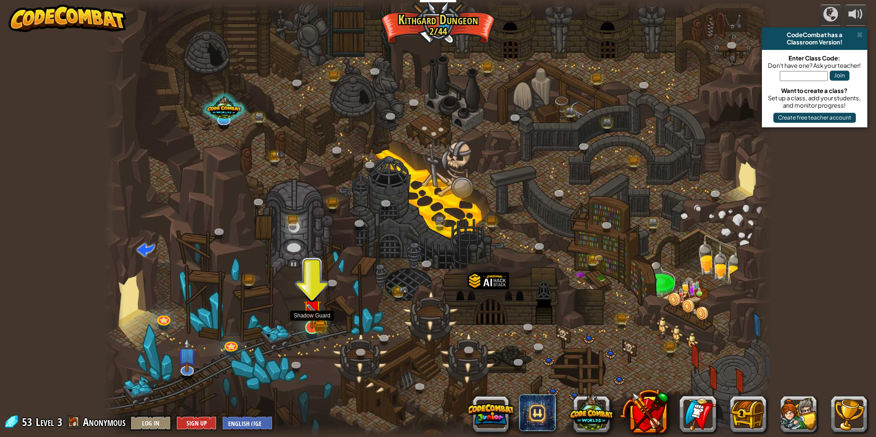
click at [319, 318] on img at bounding box center [312, 309] width 18 height 40
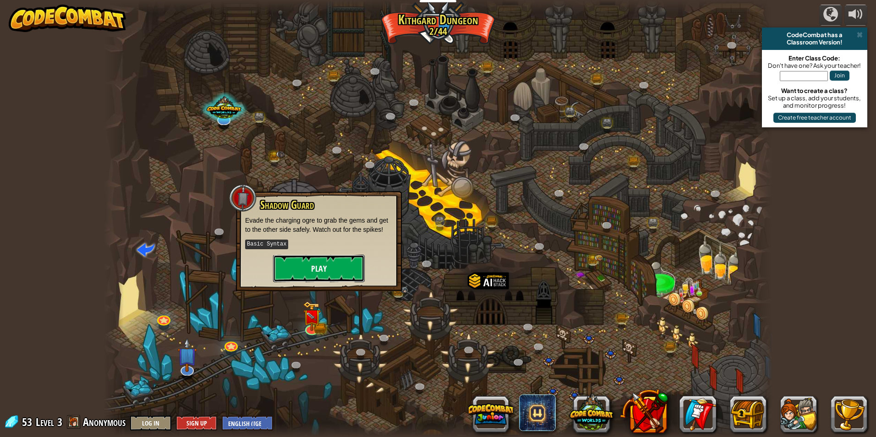
click at [319, 276] on button "Play" at bounding box center [319, 268] width 92 height 27
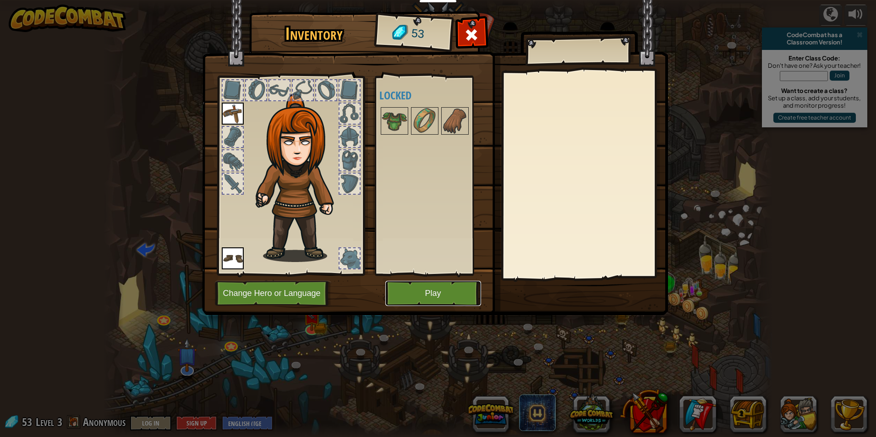
click at [450, 293] on button "Play" at bounding box center [433, 293] width 96 height 25
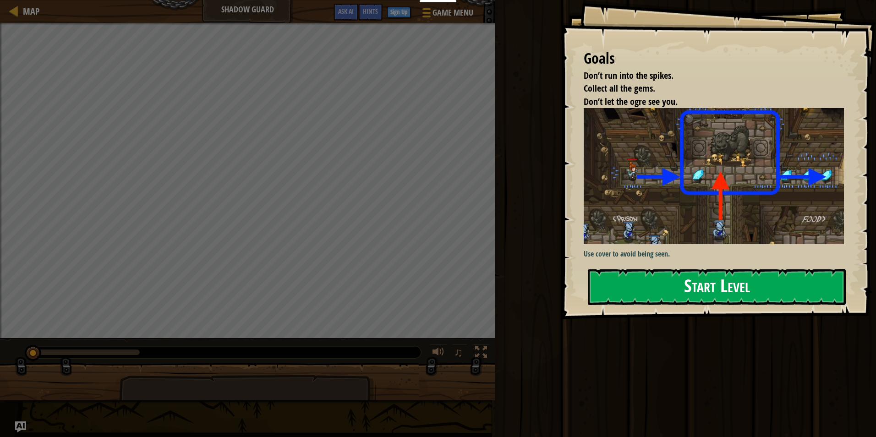
click at [676, 280] on button "Start Level" at bounding box center [717, 287] width 258 height 36
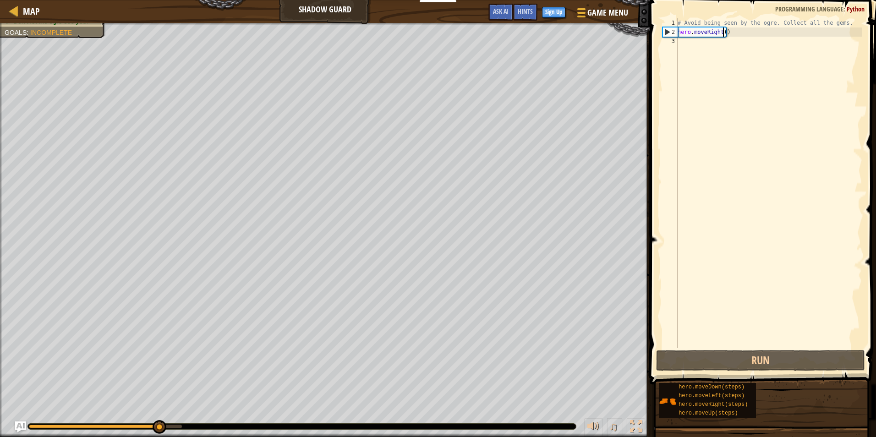
click at [722, 31] on div "# Avoid being seen by the ogre. Collect all the gems. hero . moveRight ( )" at bounding box center [769, 192] width 186 height 348
type textarea "hero.moveRight()"
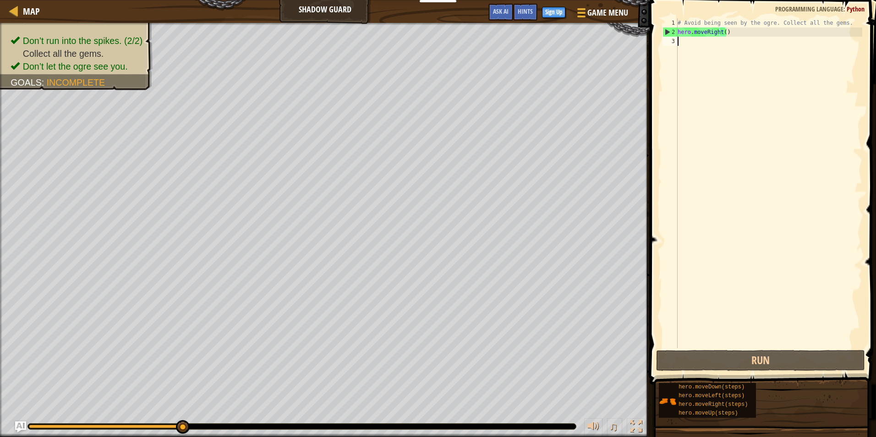
click at [713, 59] on div "# Avoid being seen by the ogre. Collect all the gems. hero . moveRight ( )" at bounding box center [769, 192] width 186 height 348
click at [721, 33] on div "# Avoid being seen by the ogre. Collect all the gems. hero . moveRight ( )" at bounding box center [769, 192] width 186 height 348
click at [723, 34] on div "# Avoid being seen by the ogre. Collect all the gems. hero . moveRight ( )" at bounding box center [769, 192] width 186 height 348
type textarea "hero.moveRight(2)"
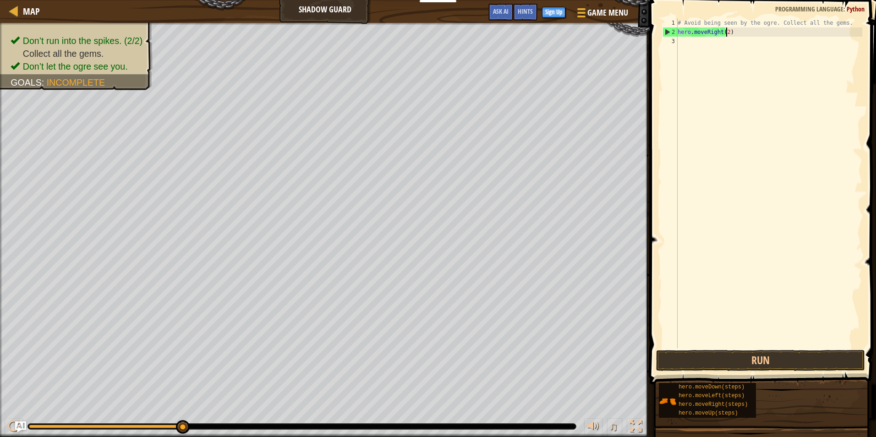
scroll to position [4, 4]
drag, startPoint x: 736, startPoint y: 61, endPoint x: 705, endPoint y: 56, distance: 31.0
click at [735, 61] on div "# Avoid being seen by the ogre. Collect all the gems. hero . moveRight ( 2 )" at bounding box center [769, 192] width 186 height 348
type textarea "m"
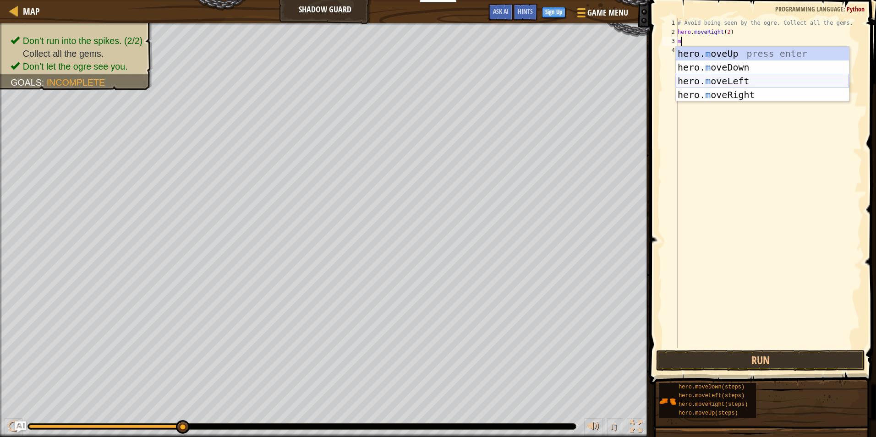
click at [724, 74] on div "hero. m oveUp press enter hero. m oveDown press enter hero. m oveLeft press ent…" at bounding box center [762, 88] width 173 height 82
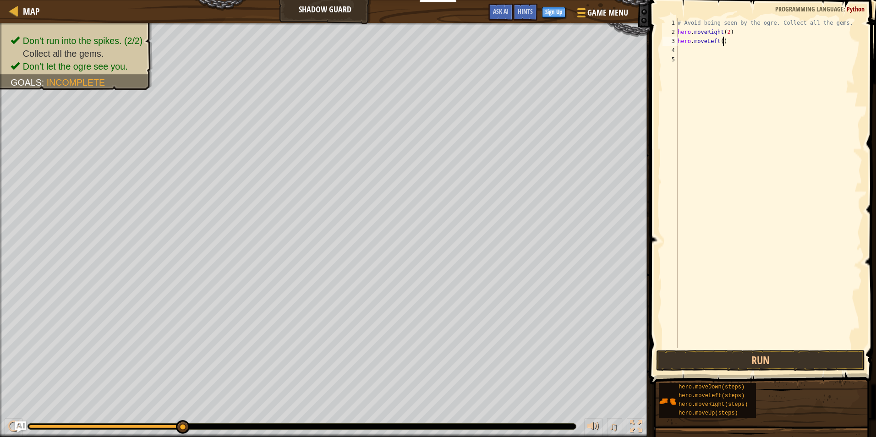
click at [722, 41] on div "# Avoid being seen by the ogre. Collect all the gems. hero . moveRight ( 2 ) he…" at bounding box center [769, 192] width 186 height 348
drag, startPoint x: 755, startPoint y: 349, endPoint x: 755, endPoint y: 366, distance: 17.9
click at [755, 353] on div "hero.moveLeft() 1 2 3 4 5 # Avoid being seen by the ogre. Collect all the gems.…" at bounding box center [761, 210] width 229 height 411
click at [755, 364] on button "Run" at bounding box center [760, 360] width 209 height 21
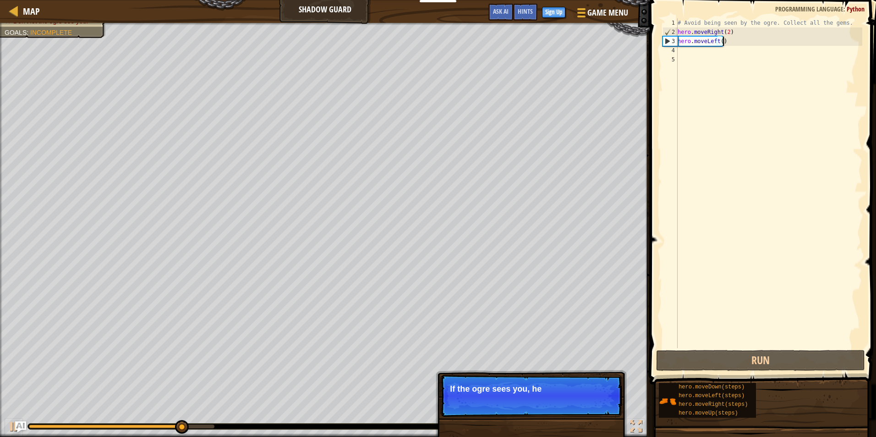
click at [676, 41] on div "3" at bounding box center [670, 41] width 15 height 9
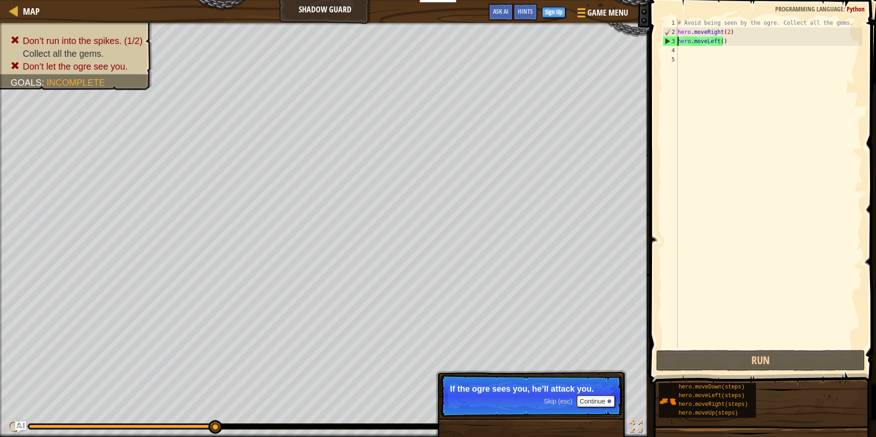
click at [722, 40] on div "# Avoid being seen by the ogre. Collect all the gems. hero . moveRight ( 2 ) he…" at bounding box center [769, 192] width 186 height 348
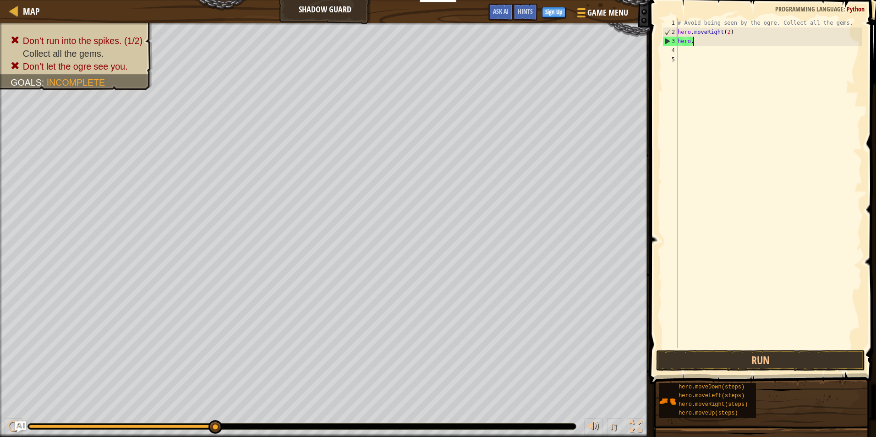
type textarea "h"
click at [724, 35] on div "# Avoid being seen by the ogre. Collect all the gems. hero . moveRight ( 2 )" at bounding box center [769, 192] width 186 height 348
click at [725, 34] on div "# Avoid being seen by the ogre. Collect all the gems. hero . moveRight ( 2 )" at bounding box center [769, 192] width 186 height 348
type textarea "hero.moveRight()"
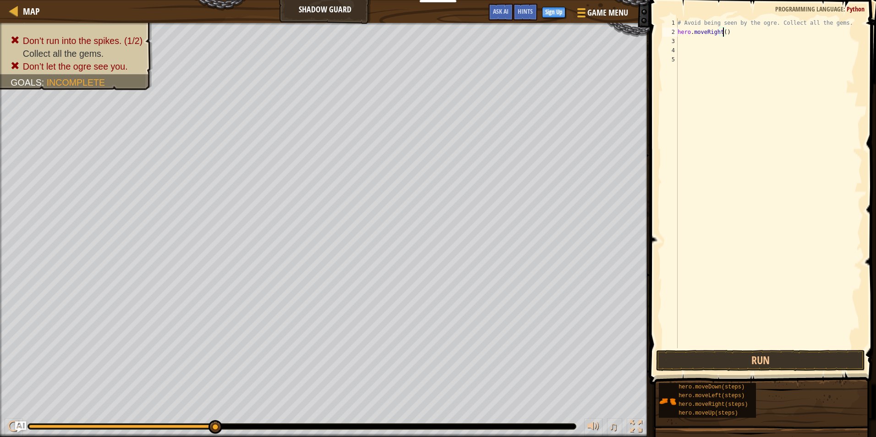
click at [681, 42] on div "# Avoid being seen by the ogre. Collect all the gems. hero . moveRight ( )" at bounding box center [769, 192] width 186 height 348
type textarea "m"
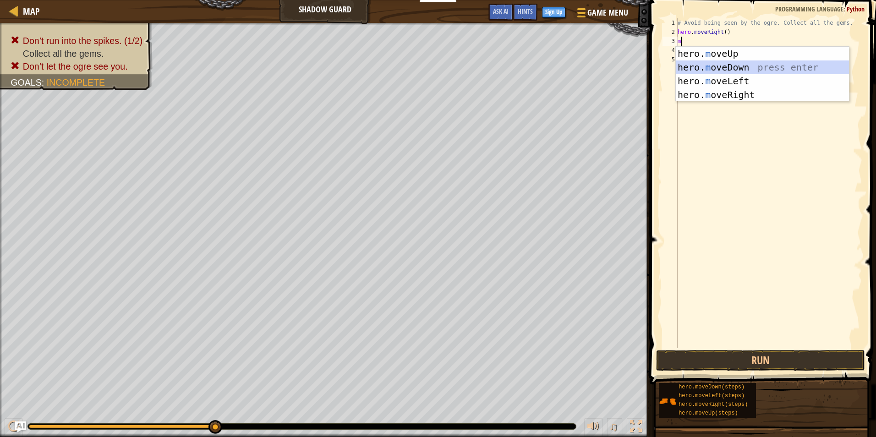
click at [714, 61] on div "hero. m oveUp press enter hero. m oveDown press enter hero. m oveLeft press ent…" at bounding box center [762, 88] width 173 height 82
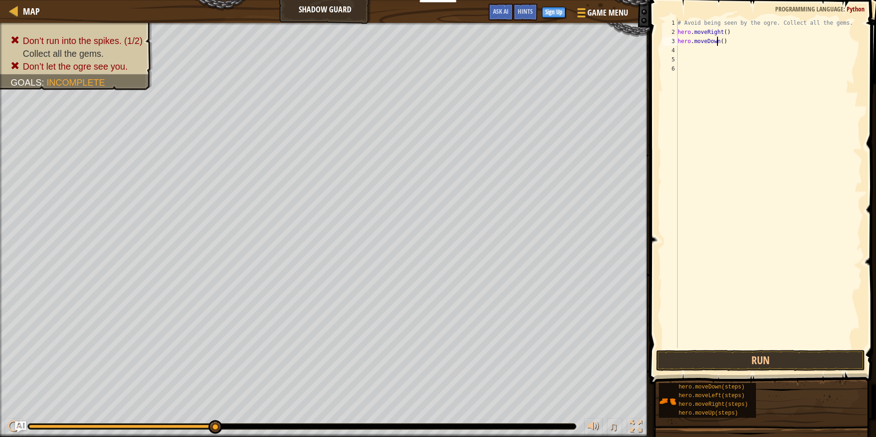
click at [717, 41] on div "# Avoid being seen by the ogre. Collect all the gems. hero . moveRight ( ) hero…" at bounding box center [769, 192] width 186 height 348
click at [695, 43] on div "# Avoid being seen by the ogre. Collect all the gems. hero . moveRight ( ) ( )" at bounding box center [769, 192] width 186 height 348
type textarea "("
type textarea "m"
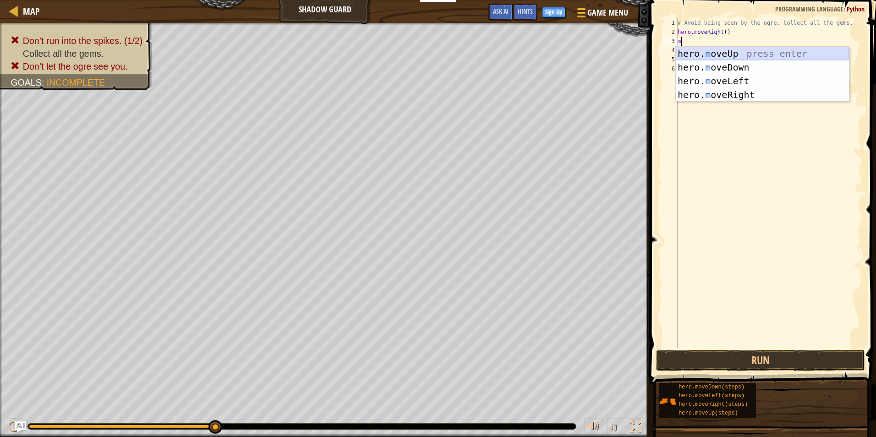
click at [724, 55] on div "hero. m oveUp press enter hero. m oveDown press enter hero. m oveLeft press ent…" at bounding box center [762, 88] width 173 height 82
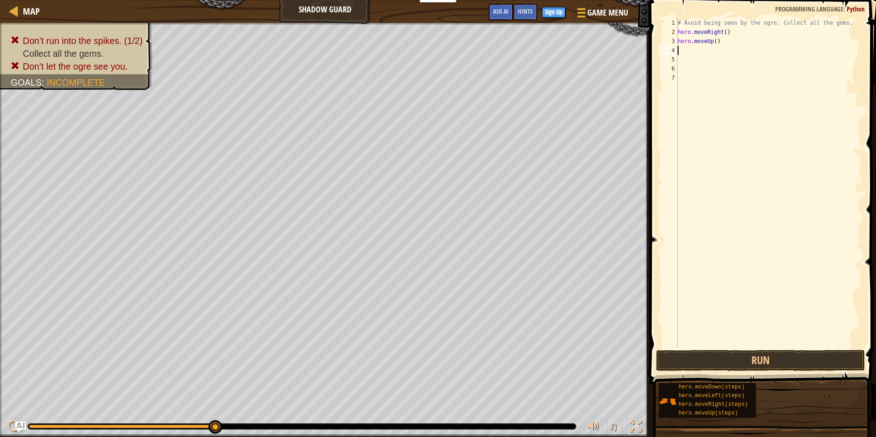
type textarea "l"
type textarea "r"
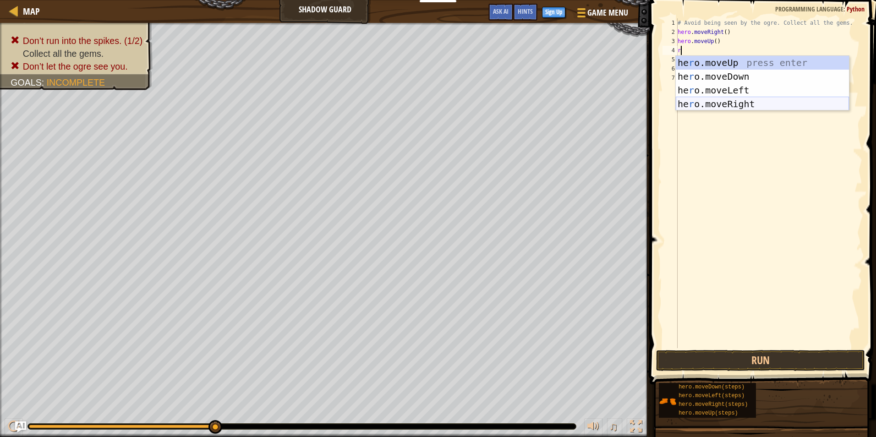
click at [726, 101] on div "he r o.moveUp press enter he r o.moveDown press enter he r o.moveLeft press ent…" at bounding box center [762, 97] width 173 height 82
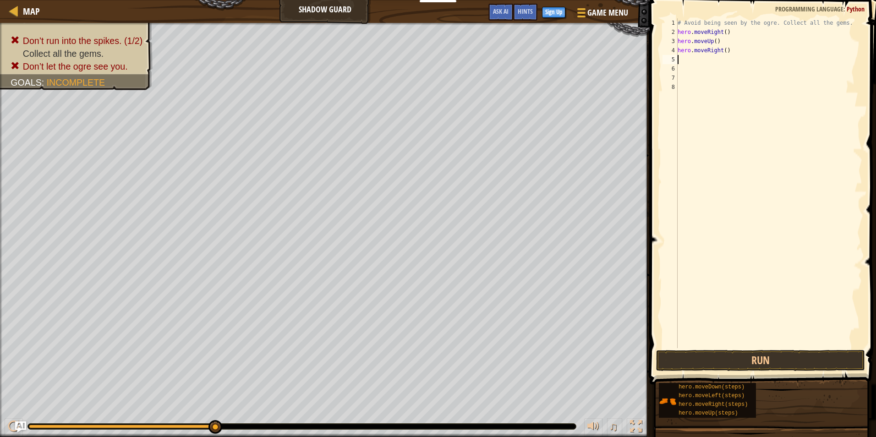
type textarea "d"
click at [731, 68] on div "hero.[PERSON_NAME] own press enter" at bounding box center [762, 85] width 173 height 41
type textarea "r"
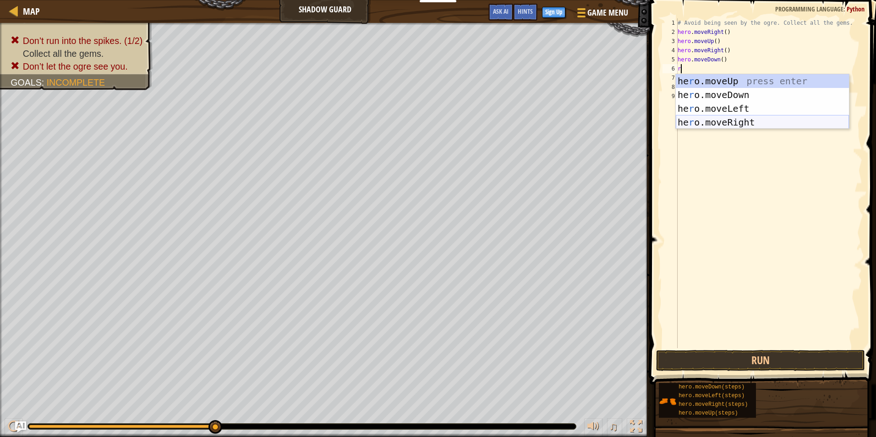
click at [723, 118] on div "he r o.moveUp press enter he r o.moveDown press enter he r o.moveLeft press ent…" at bounding box center [762, 115] width 173 height 82
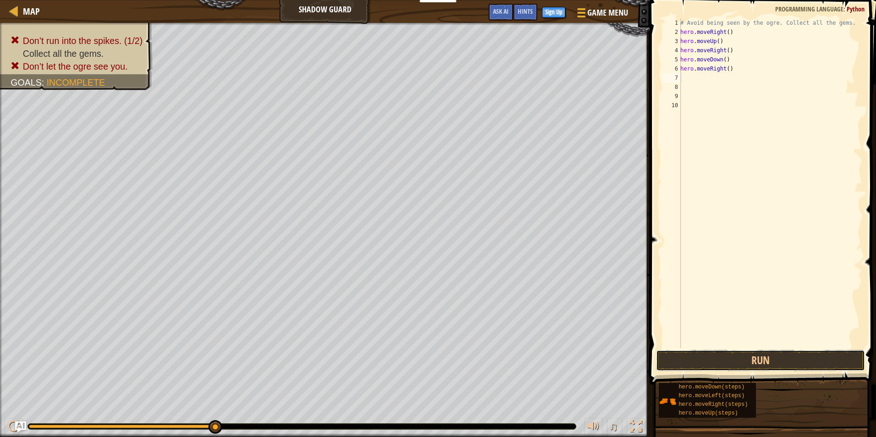
click at [757, 359] on button "Run" at bounding box center [760, 360] width 209 height 21
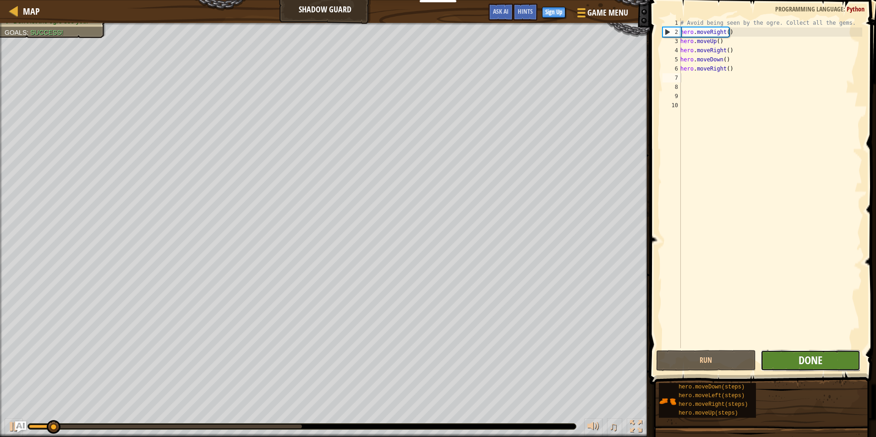
click at [812, 356] on span "Done" at bounding box center [810, 360] width 24 height 15
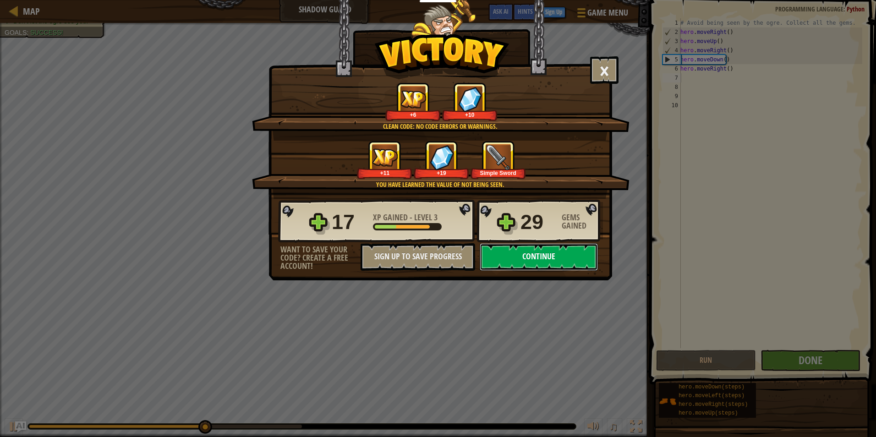
click at [514, 253] on button "Continue" at bounding box center [539, 256] width 118 height 27
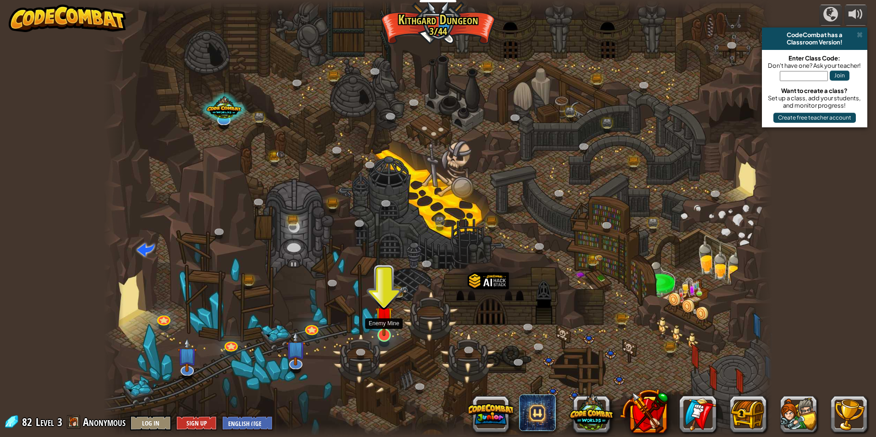
click at [386, 319] on img at bounding box center [384, 315] width 18 height 41
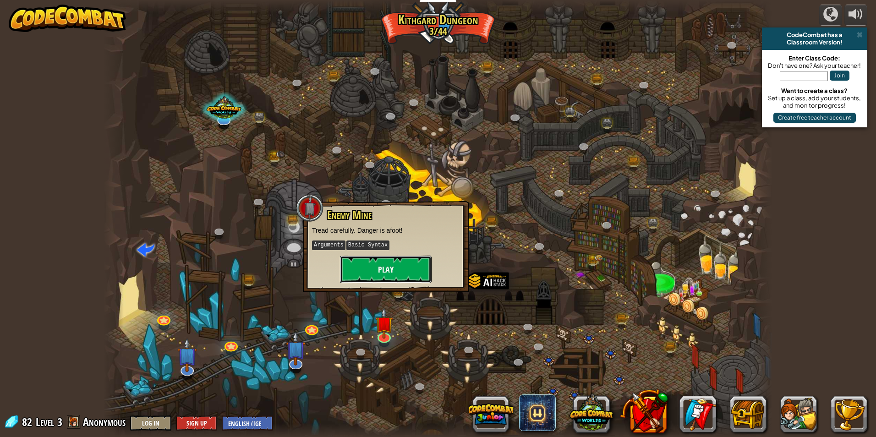
click at [390, 281] on button "Play" at bounding box center [386, 269] width 92 height 27
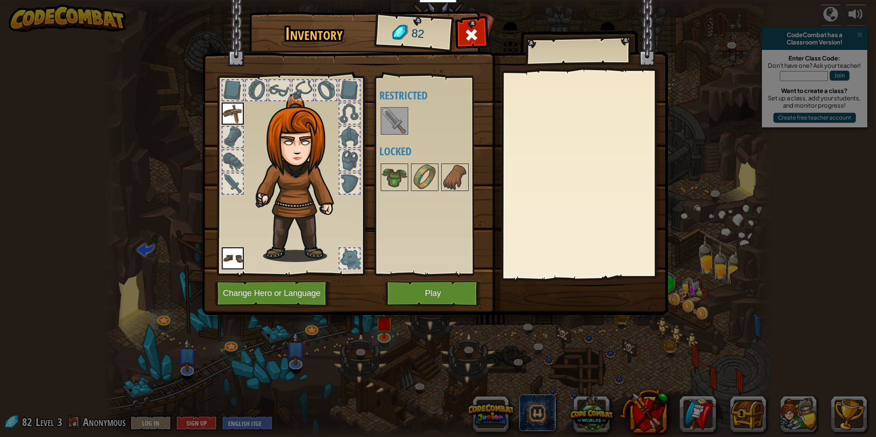
click at [385, 116] on img at bounding box center [395, 121] width 26 height 26
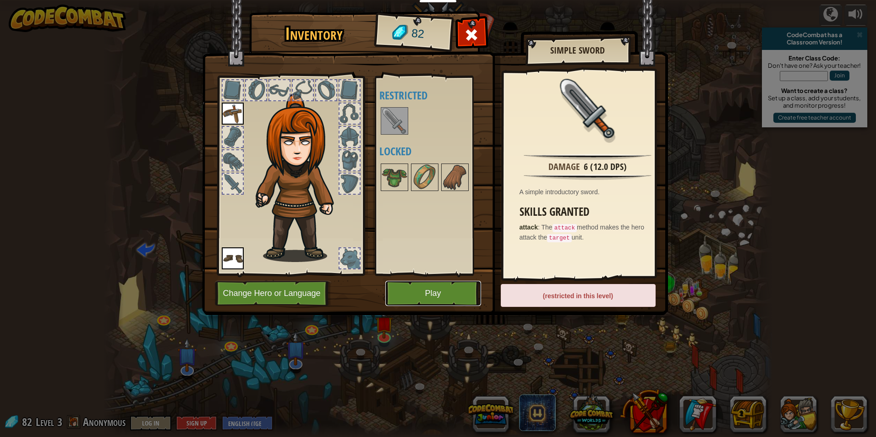
click at [432, 296] on button "Play" at bounding box center [433, 293] width 96 height 25
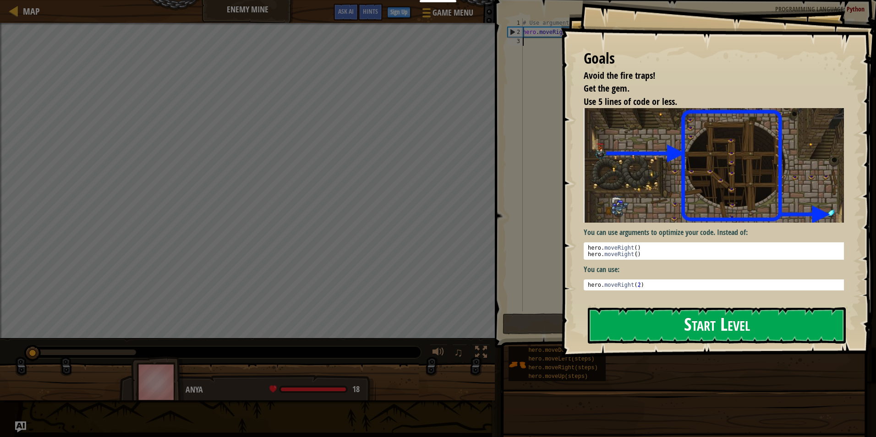
click at [697, 329] on button "Start Level" at bounding box center [717, 325] width 258 height 36
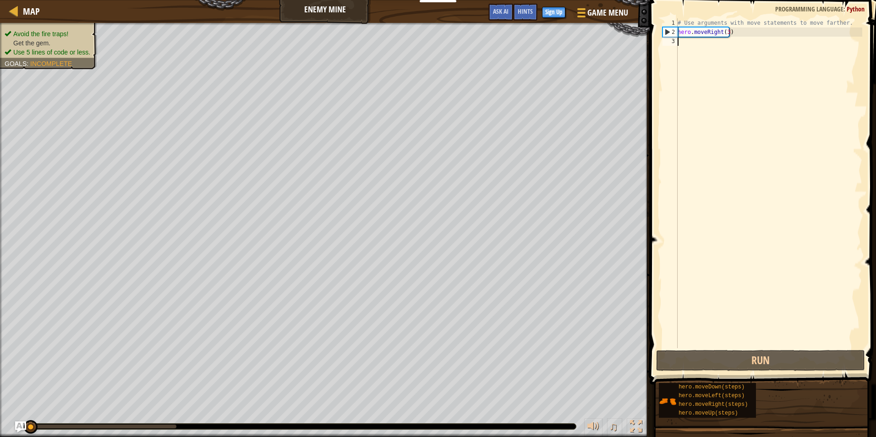
click at [682, 42] on div "# Use arguments with move statements to move farther. hero . moveRight ( 3 )" at bounding box center [769, 192] width 186 height 348
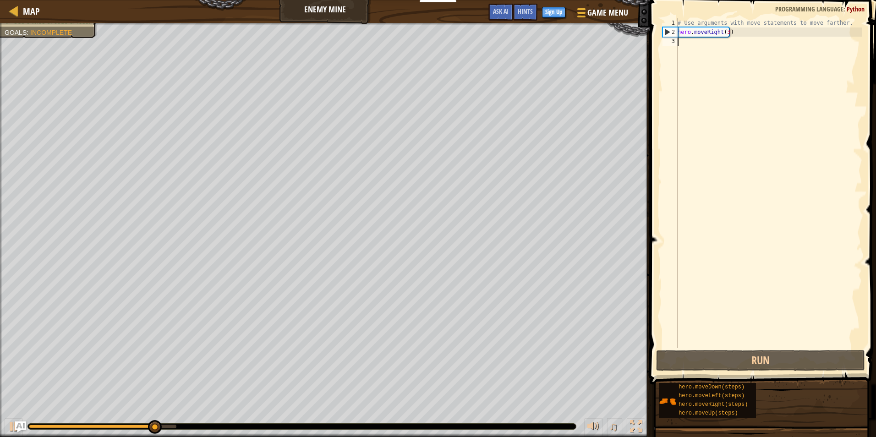
type textarea "m"
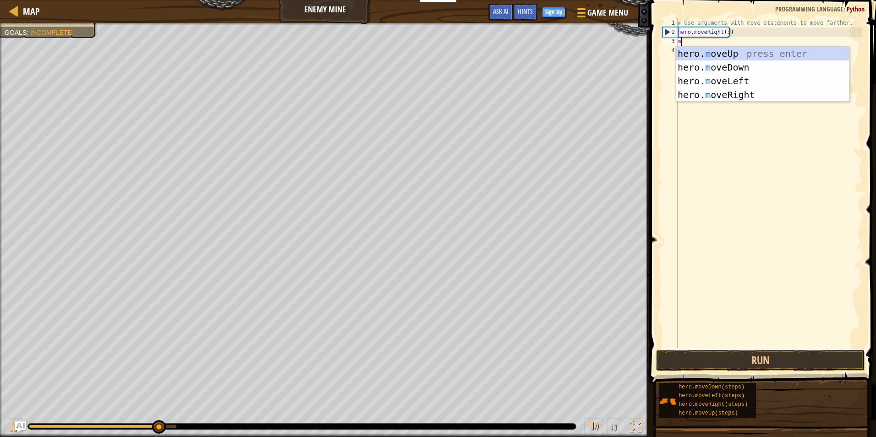
scroll to position [4, 0]
click at [720, 49] on div "hero. m oveUp press enter hero. m oveDown press enter hero. m oveLeft press ent…" at bounding box center [762, 88] width 173 height 82
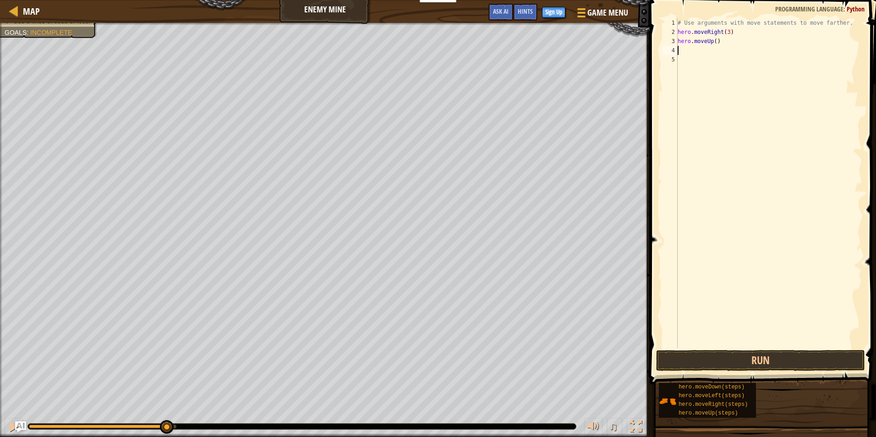
type textarea "m"
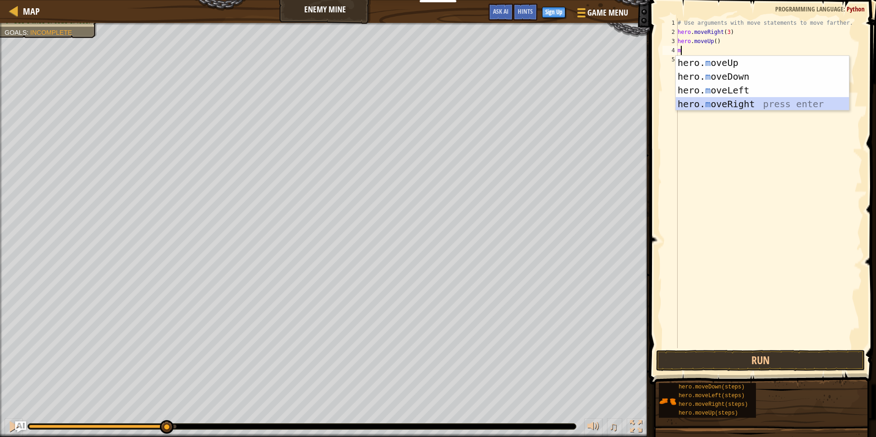
click at [731, 102] on div "hero. m oveUp press enter hero. m oveDown press enter hero. m oveLeft press ent…" at bounding box center [762, 97] width 173 height 82
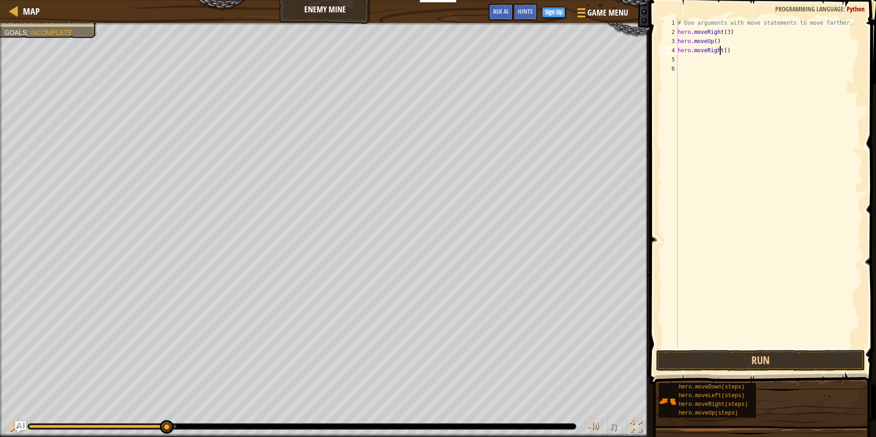
click at [721, 50] on div "# Use arguments with move statements to move farther. hero . moveRight ( 3 ) he…" at bounding box center [769, 192] width 186 height 348
type textarea "hero.moveRight()"
click at [701, 77] on div "# Use arguments with move statements to move farther. hero . moveRight ( 3 ) he…" at bounding box center [769, 192] width 186 height 348
click at [677, 59] on div "# Use arguments with move statements to move farther. hero . moveRight ( 3 ) he…" at bounding box center [769, 192] width 186 height 348
type textarea "m"
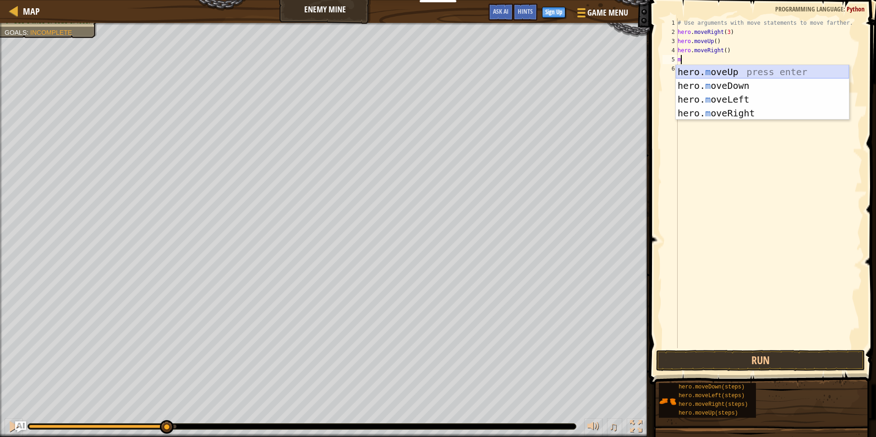
click at [708, 74] on div "hero. m oveUp press enter hero. m oveDown press enter hero. m oveLeft press ent…" at bounding box center [762, 106] width 173 height 82
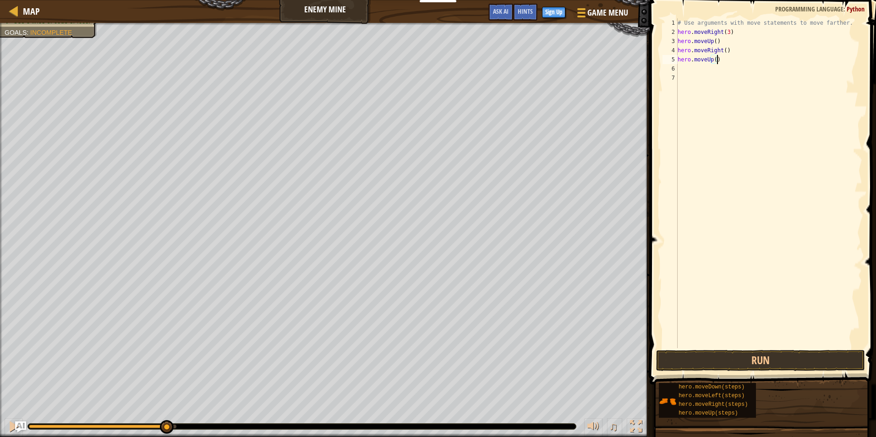
click at [717, 59] on div "# Use arguments with move statements to move farther. hero . moveRight ( 3 ) he…" at bounding box center [769, 192] width 186 height 348
type textarea "hero.moveUp()"
click at [721, 62] on div "# Use arguments with move statements to move farther. hero . moveRight ( 3 ) he…" at bounding box center [769, 192] width 186 height 348
type textarea "hero.moveUp()"
click at [720, 60] on div "# Use arguments with move statements to move farther. hero . moveRight ( 3 ) he…" at bounding box center [770, 192] width 184 height 348
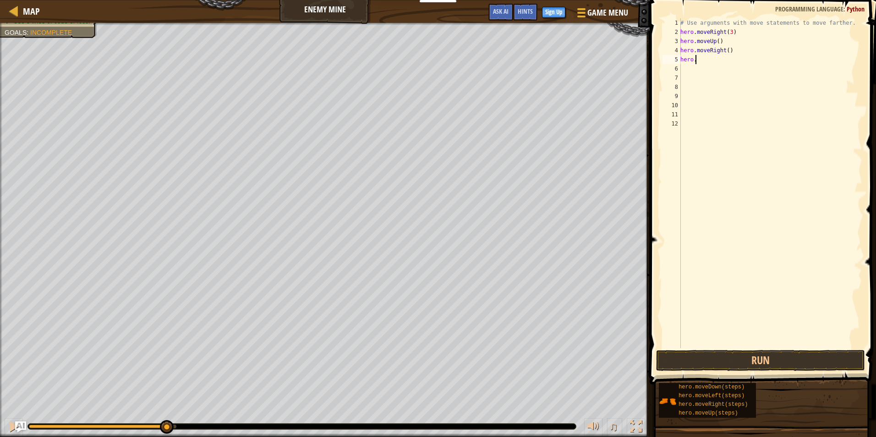
type textarea "h"
type textarea "m"
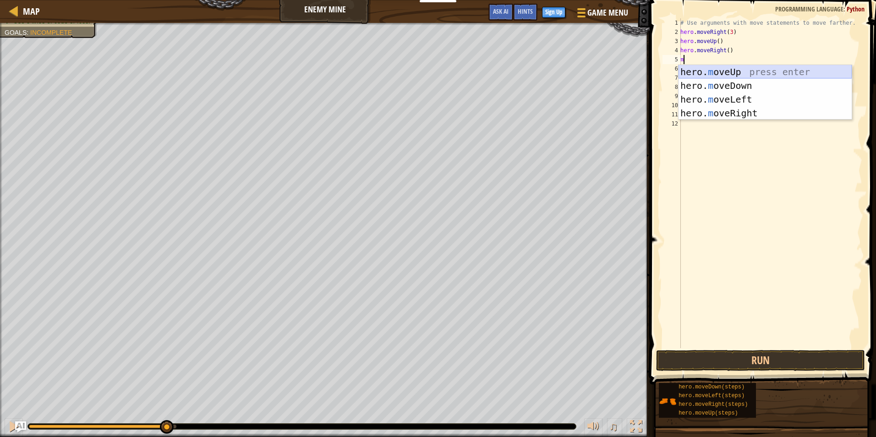
click at [724, 76] on div "hero. m oveUp press enter hero. m oveDown press enter hero. m oveLeft press ent…" at bounding box center [764, 106] width 173 height 82
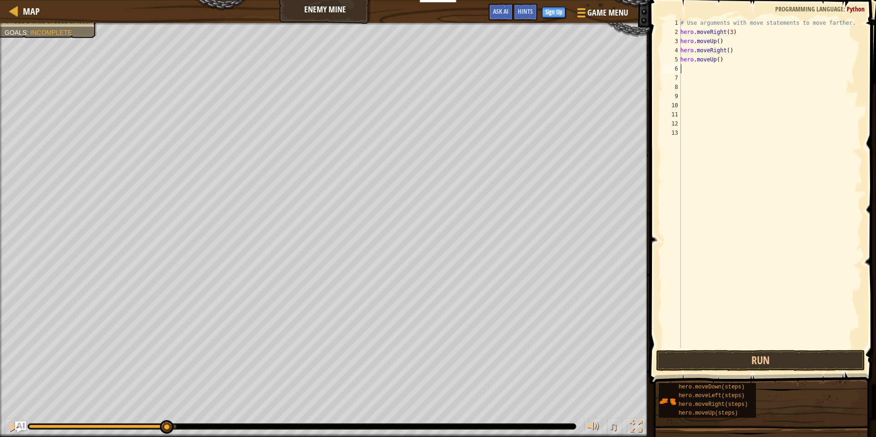
click at [713, 59] on div "# Use arguments with move statements to move farther. hero . moveRight ( 3 ) he…" at bounding box center [770, 192] width 184 height 348
click at [736, 60] on div "# Use arguments with move statements to move farther. hero . moveRight ( 3 ) he…" at bounding box center [770, 192] width 184 height 348
type textarea "h"
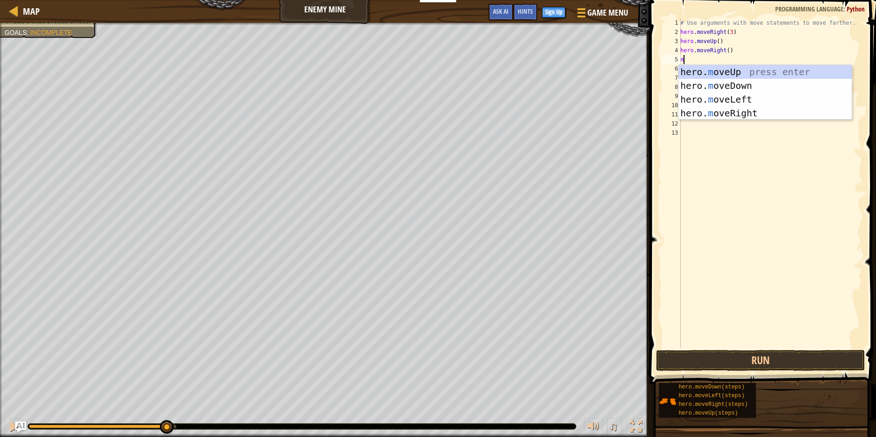
type textarea "m"
click at [727, 85] on div "hero. m oveUp press enter hero. m oveDown press enter hero. m oveLeft press ent…" at bounding box center [764, 106] width 173 height 82
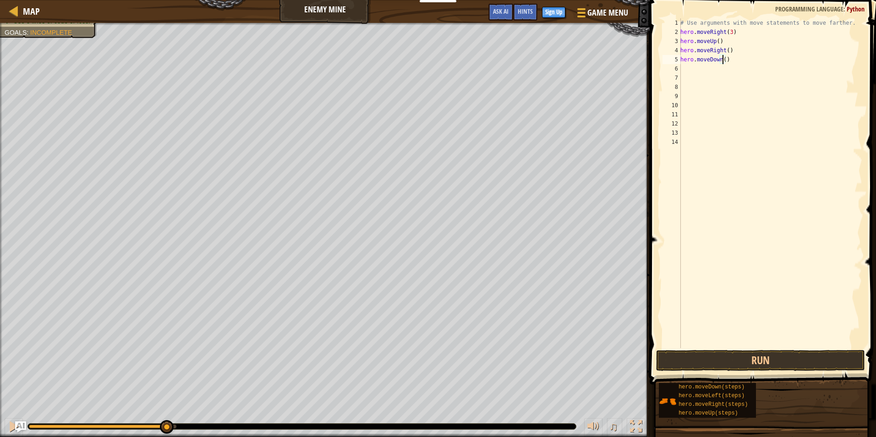
click at [722, 60] on div "# Use arguments with move statements to move farther. hero . moveRight ( 3 ) he…" at bounding box center [770, 192] width 184 height 348
type textarea "hero.moveDown(3)"
click at [686, 65] on div "# Use arguments with move statements to move farther. hero . moveRight ( 3 ) he…" at bounding box center [770, 192] width 184 height 348
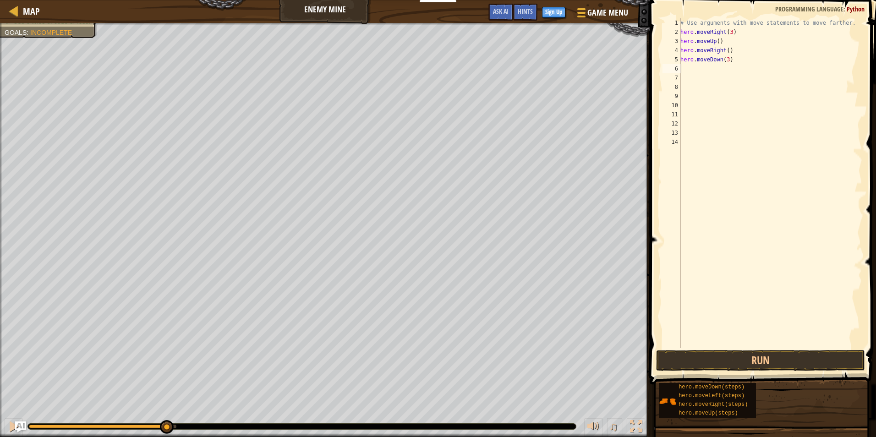
type textarea "r"
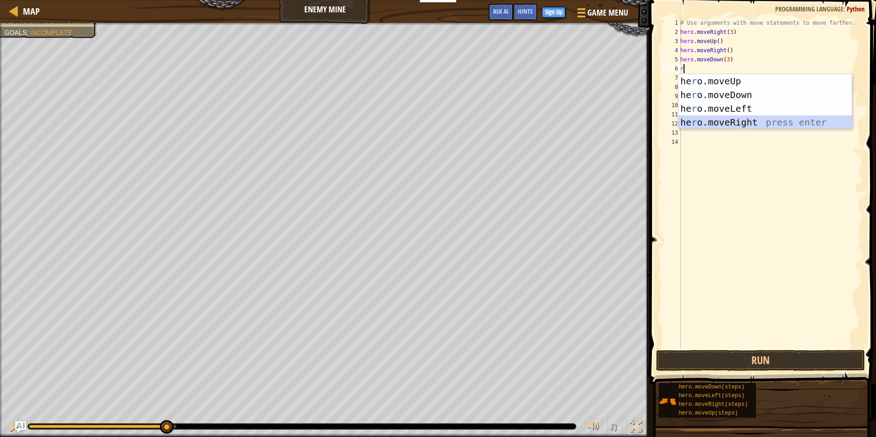
click at [725, 122] on div "he r o.moveUp press enter he r o.moveDown press enter he r o.moveLeft press ent…" at bounding box center [764, 115] width 173 height 82
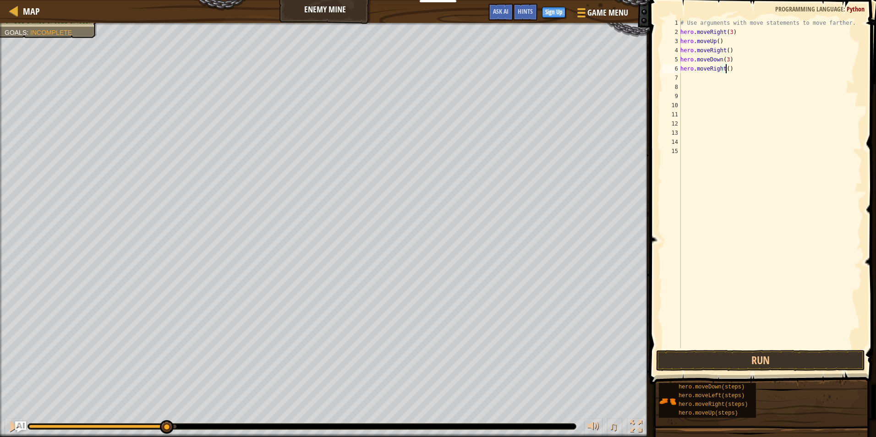
click at [725, 70] on div "# Use arguments with move statements to move farther. hero . moveRight ( 3 ) he…" at bounding box center [770, 192] width 184 height 348
type textarea "hero.moveRight(2)"
click at [743, 132] on div "# Use arguments with move statements to move farther. hero . moveRight ( 3 ) he…" at bounding box center [770, 192] width 184 height 348
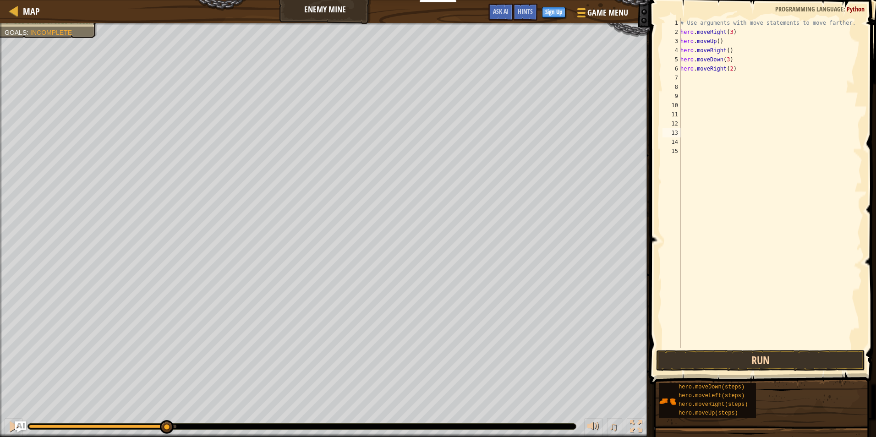
click at [745, 350] on div "1 2 3 4 5 6 7 8 9 10 11 12 13 14 15 # Use arguments with move statements to mov…" at bounding box center [761, 210] width 229 height 411
click at [747, 355] on button "Run" at bounding box center [760, 360] width 209 height 21
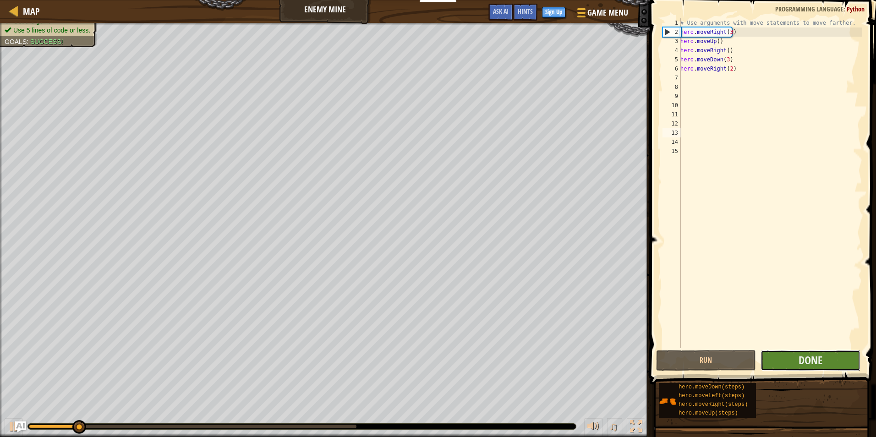
click at [797, 355] on button "Done" at bounding box center [810, 360] width 100 height 21
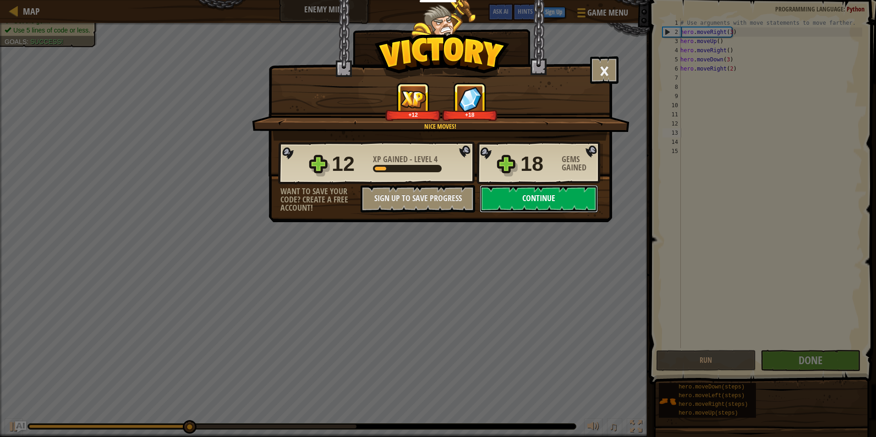
click at [538, 196] on button "Continue" at bounding box center [539, 198] width 118 height 27
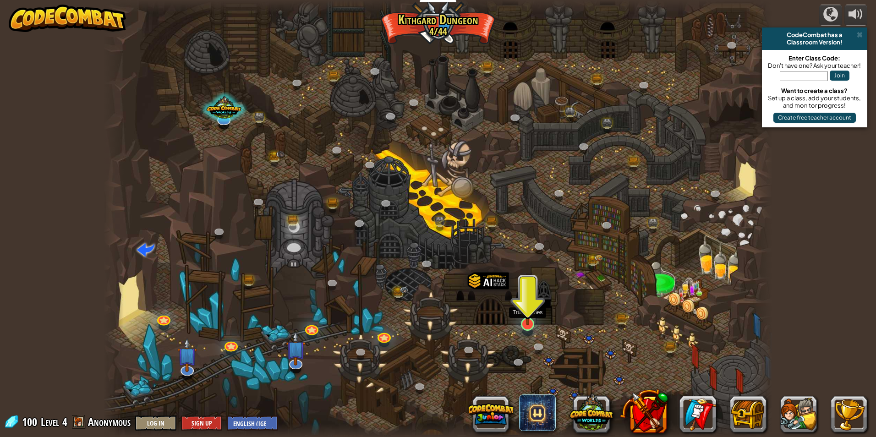
click at [526, 316] on img at bounding box center [527, 304] width 18 height 41
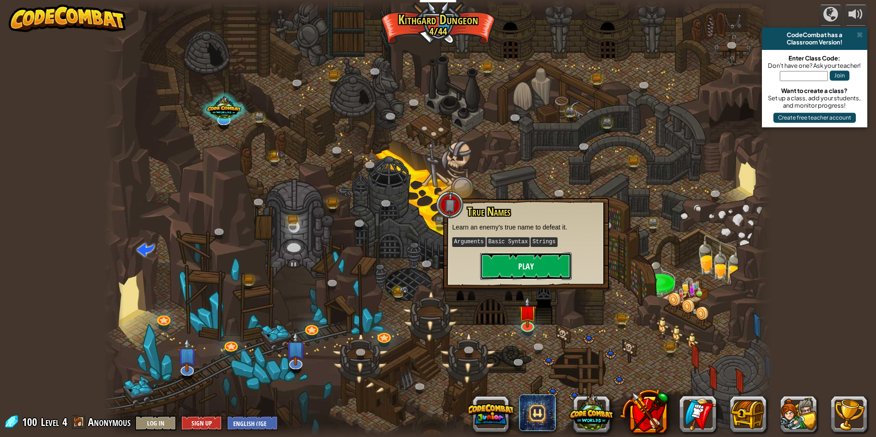
click at [524, 272] on button "Play" at bounding box center [526, 265] width 92 height 27
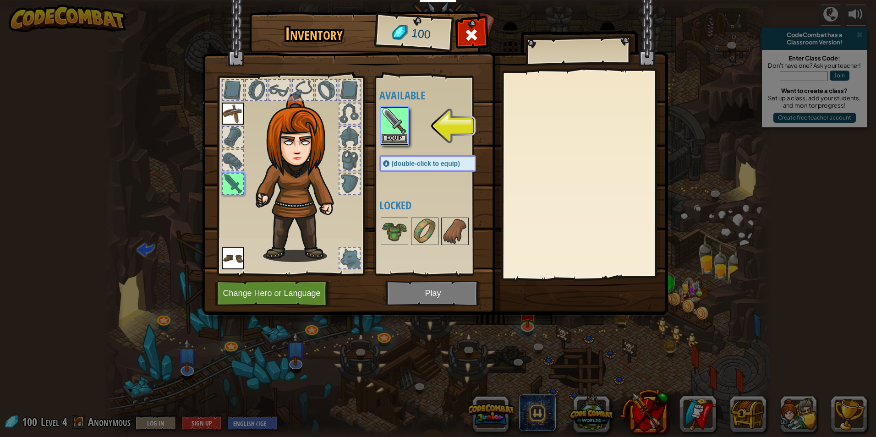
click at [390, 123] on img at bounding box center [395, 121] width 26 height 26
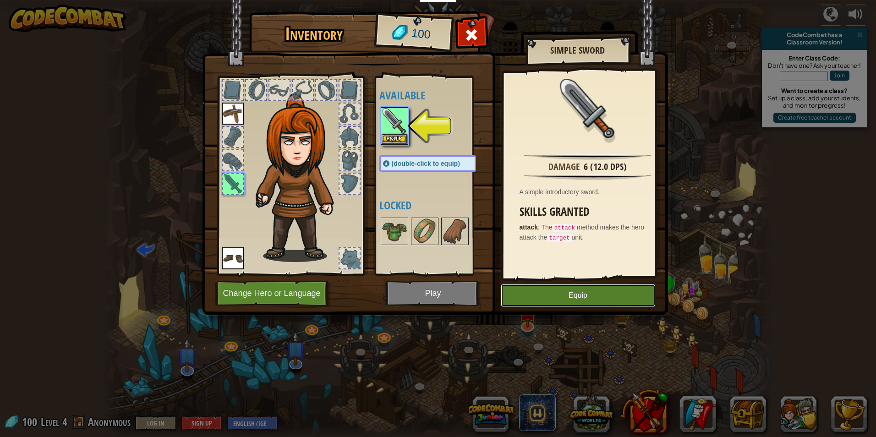
click at [556, 296] on button "Equip" at bounding box center [578, 295] width 155 height 23
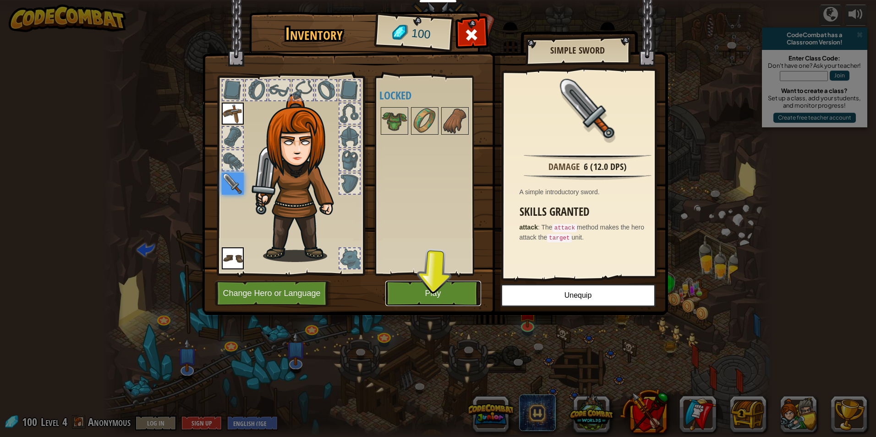
click at [451, 300] on button "Play" at bounding box center [433, 293] width 96 height 25
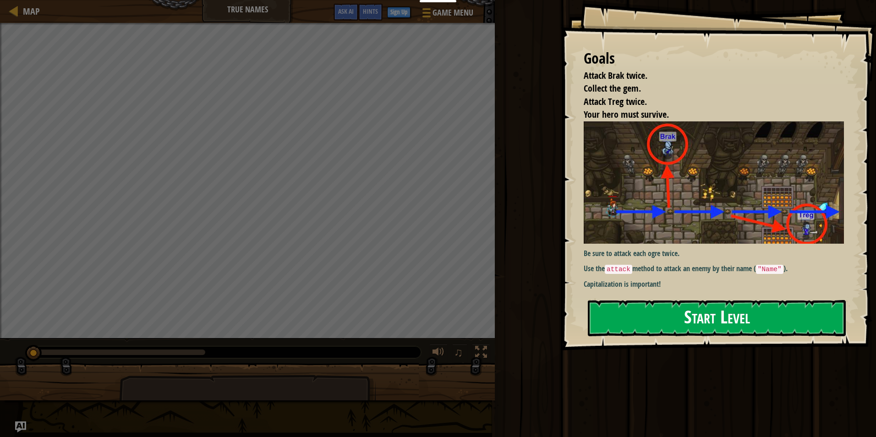
click at [610, 321] on button "Start Level" at bounding box center [717, 318] width 258 height 36
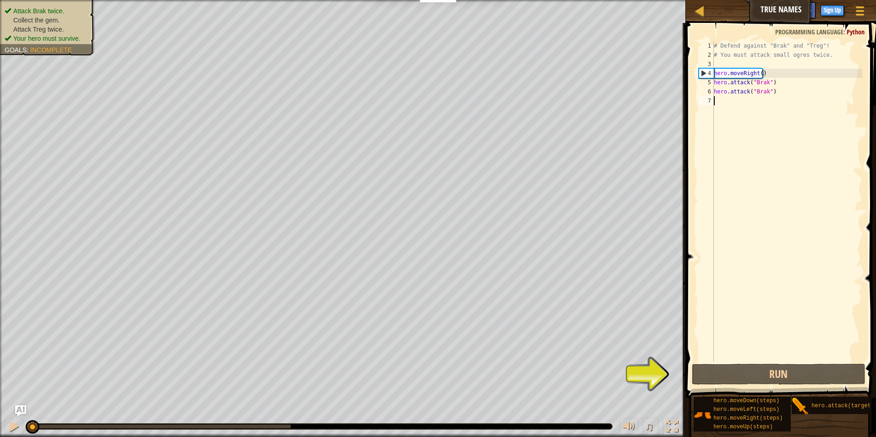
scroll to position [4, 0]
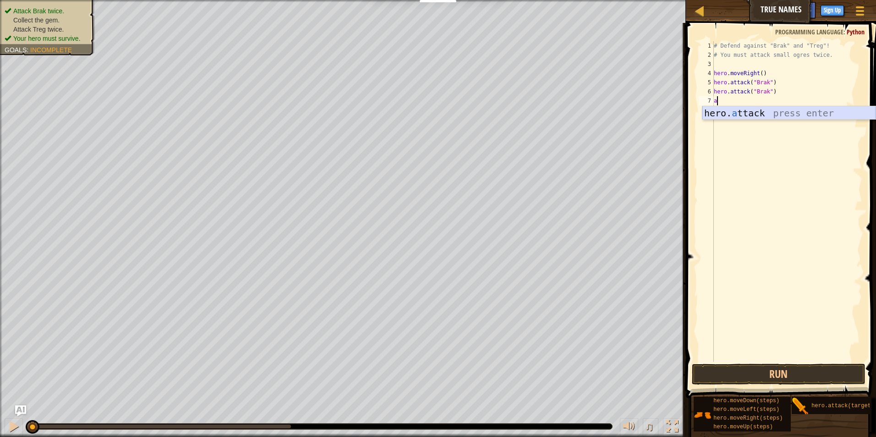
click at [747, 115] on div "hero. a ttack press enter" at bounding box center [788, 126] width 173 height 41
type textarea "hero.attack("Treg")"
click at [759, 136] on div "# Defend against "Brak" and "Treg"! # You must attack small ogres twice. hero .…" at bounding box center [787, 210] width 150 height 339
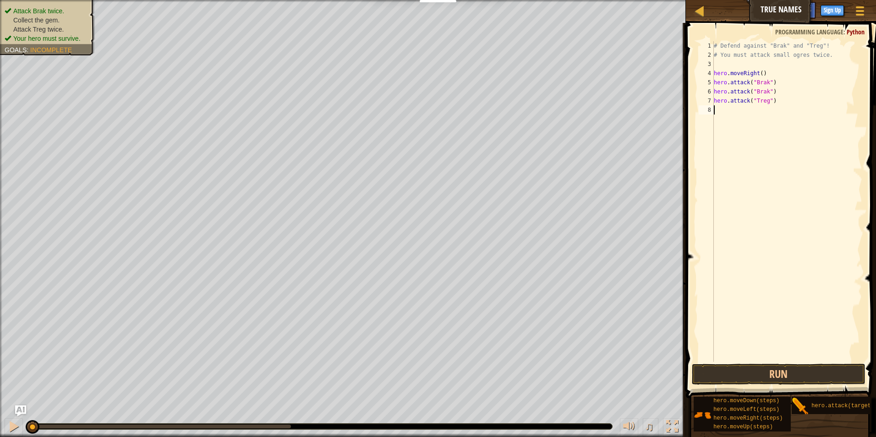
scroll to position [4, 0]
click at [741, 115] on div "hero. a ttack press enter" at bounding box center [788, 135] width 173 height 41
type textarea "hero.attack("Treg")"
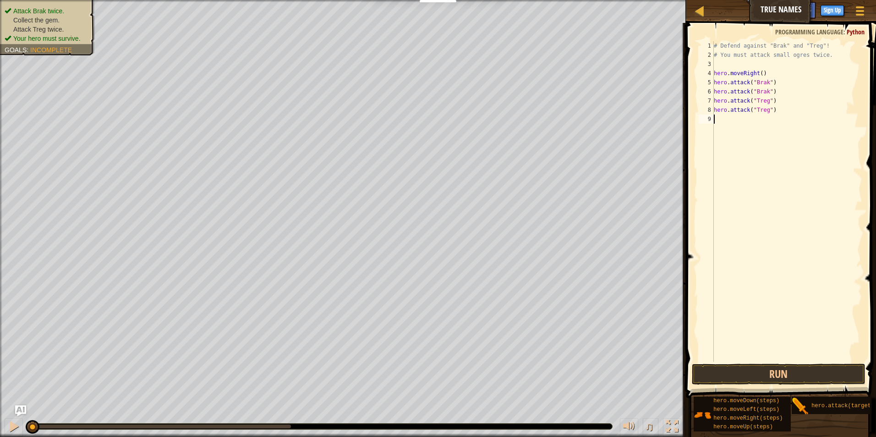
click at [787, 171] on div "# Defend against "Brak" and "Treg"! # You must attack small ogres twice. hero .…" at bounding box center [787, 210] width 150 height 339
drag, startPoint x: 783, startPoint y: 364, endPoint x: 783, endPoint y: 371, distance: 6.9
click at [783, 371] on div "1 2 3 4 5 6 7 8 9 # Defend against "Brak" and "Treg"! # You must attack small o…" at bounding box center [779, 228] width 193 height 402
click at [783, 371] on button "Run" at bounding box center [779, 374] width 174 height 21
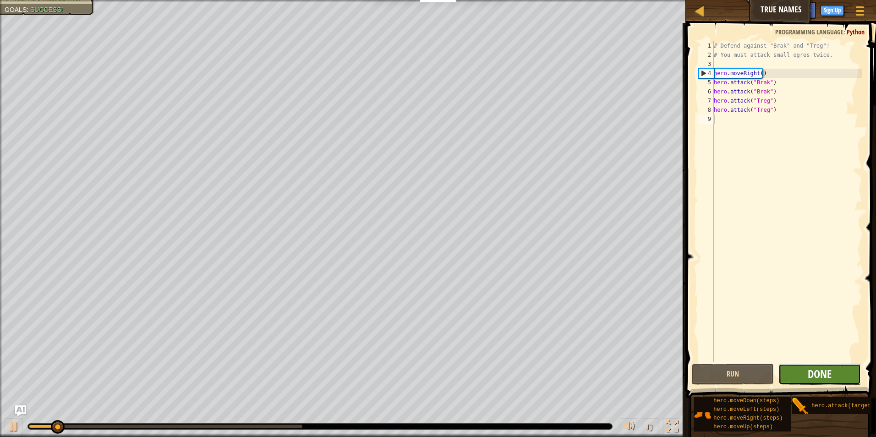
click at [810, 374] on span "Done" at bounding box center [819, 373] width 24 height 15
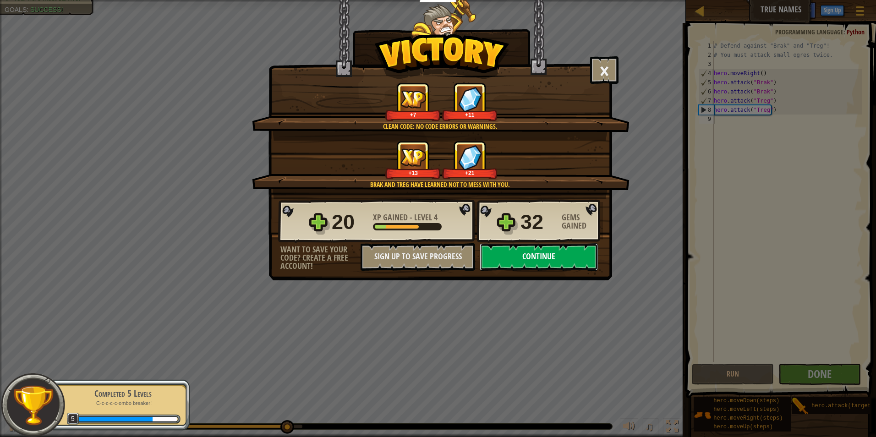
click at [525, 255] on button "Continue" at bounding box center [539, 256] width 118 height 27
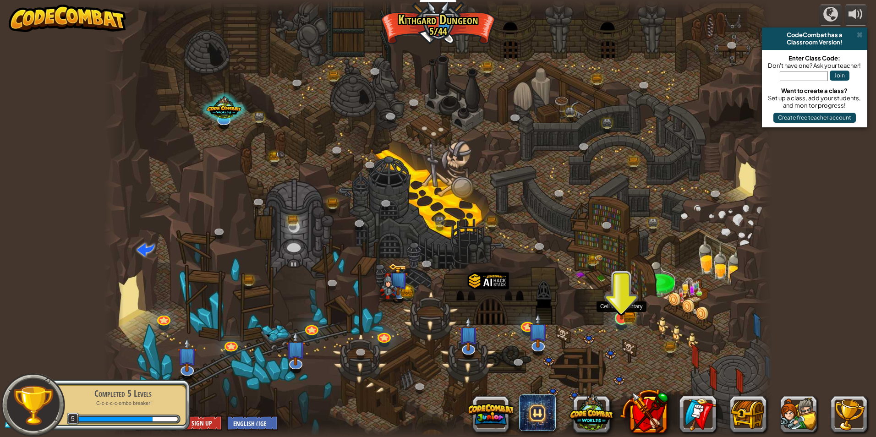
click at [618, 299] on img at bounding box center [621, 300] width 18 height 40
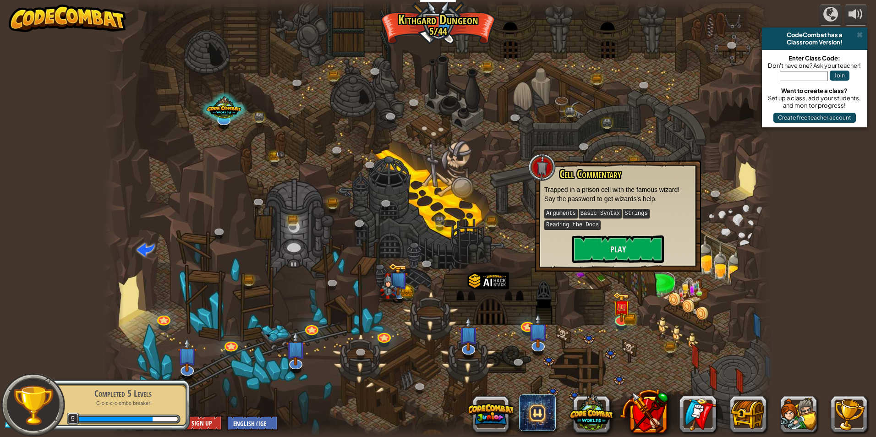
click at [611, 262] on div "Cell Commentary Trapped in a prison cell with the famous wizard! Say the passwo…" at bounding box center [618, 216] width 166 height 112
click at [610, 257] on button "Play" at bounding box center [618, 248] width 92 height 27
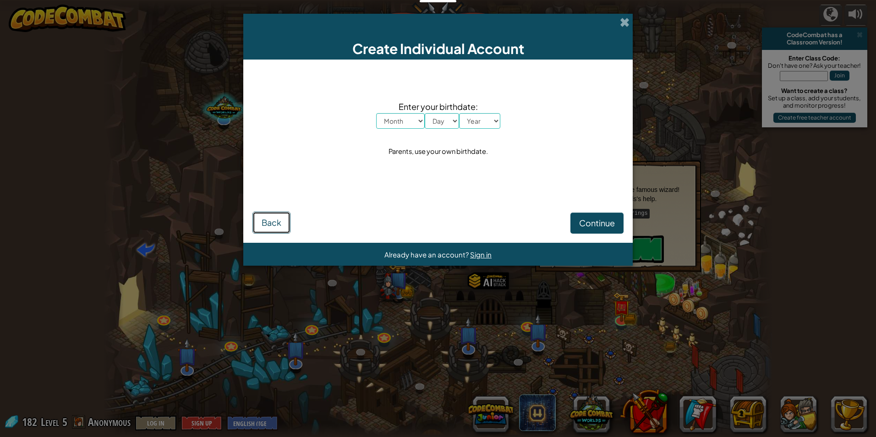
click at [274, 221] on span "Back" at bounding box center [272, 222] width 20 height 11
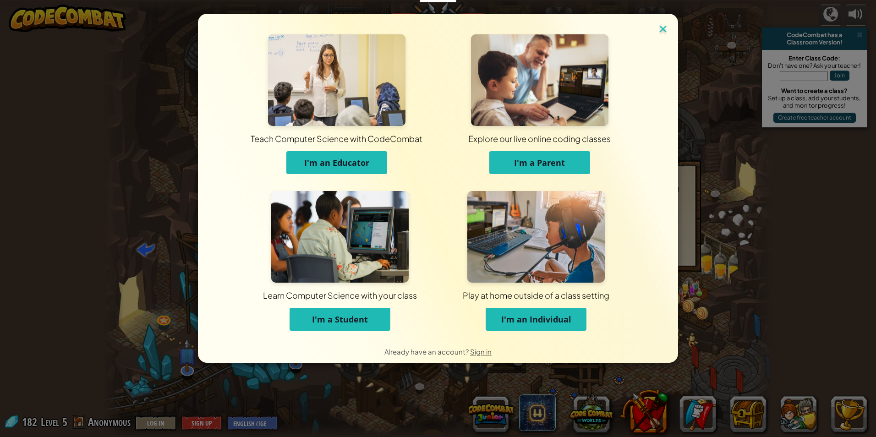
click at [667, 27] on img at bounding box center [663, 30] width 12 height 14
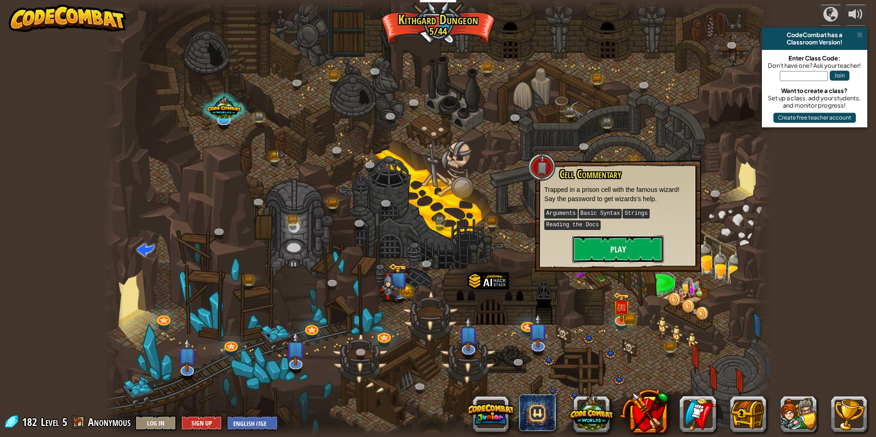
click at [654, 257] on button "Play" at bounding box center [618, 248] width 92 height 27
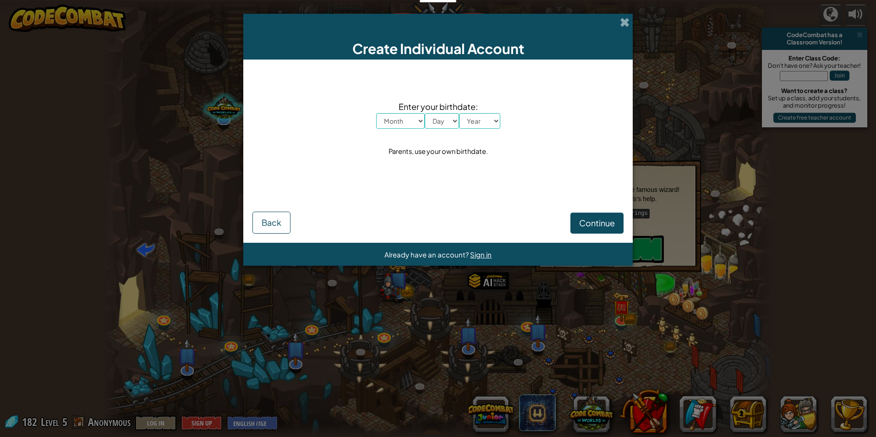
click at [619, 17] on div "Create Individual Account" at bounding box center [437, 37] width 389 height 46
click at [622, 27] on div "Create Individual Account" at bounding box center [437, 37] width 389 height 46
click at [622, 23] on span at bounding box center [625, 22] width 10 height 10
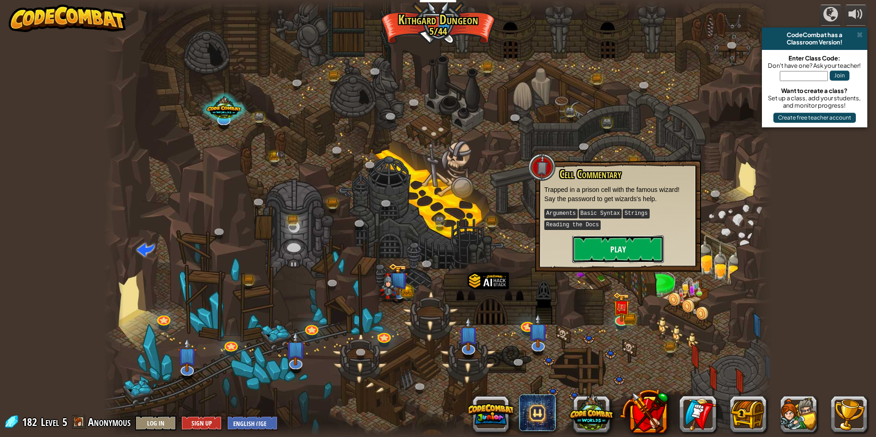
click at [636, 238] on button "Play" at bounding box center [618, 248] width 92 height 27
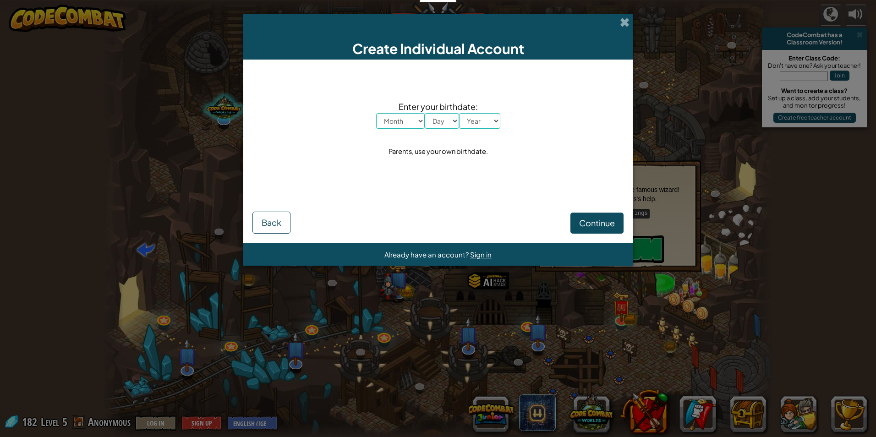
click at [621, 15] on div "Create Individual Account" at bounding box center [437, 37] width 389 height 46
click at [625, 24] on span at bounding box center [625, 22] width 10 height 10
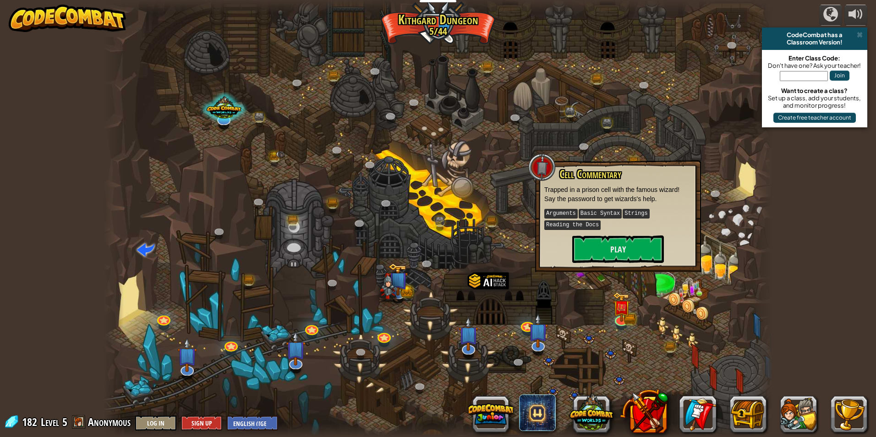
click at [863, 34] on div "CodeCombat has a" at bounding box center [814, 34] width 98 height 7
click at [861, 33] on span at bounding box center [859, 34] width 6 height 7
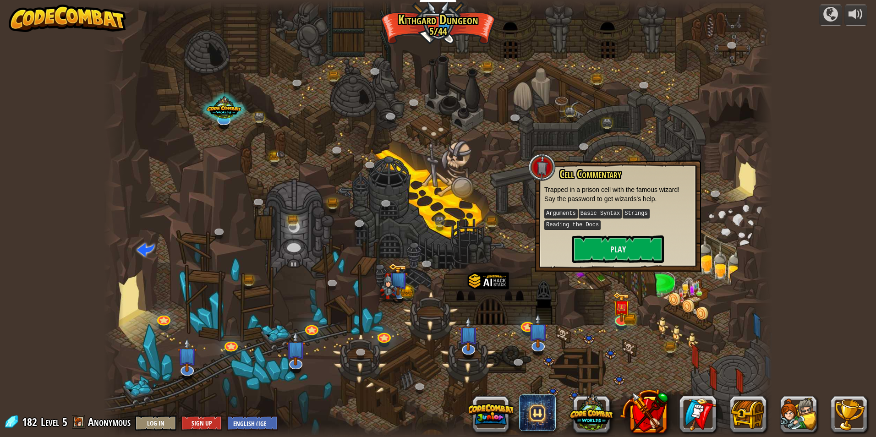
click at [558, 213] on kbd "Arguments" at bounding box center [560, 214] width 33 height 10
click at [561, 225] on kbd "Reading the Docs" at bounding box center [572, 225] width 56 height 10
click at [578, 240] on button "Play" at bounding box center [618, 248] width 92 height 27
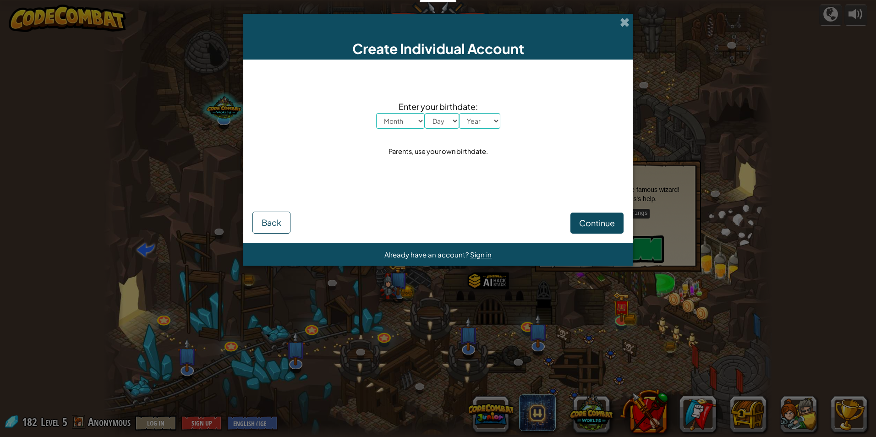
click at [629, 19] on div "Create Individual Account" at bounding box center [437, 37] width 389 height 46
click at [627, 22] on span at bounding box center [625, 22] width 10 height 10
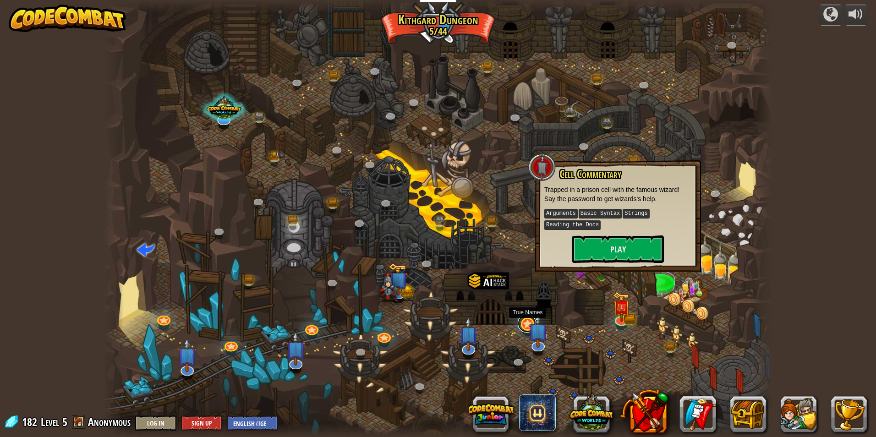
click at [527, 322] on link at bounding box center [527, 323] width 18 height 18
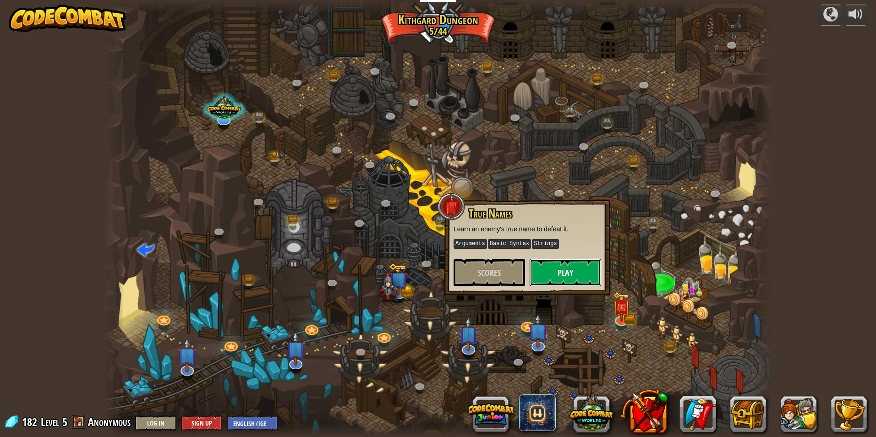
click at [554, 277] on button "Play" at bounding box center [564, 272] width 71 height 27
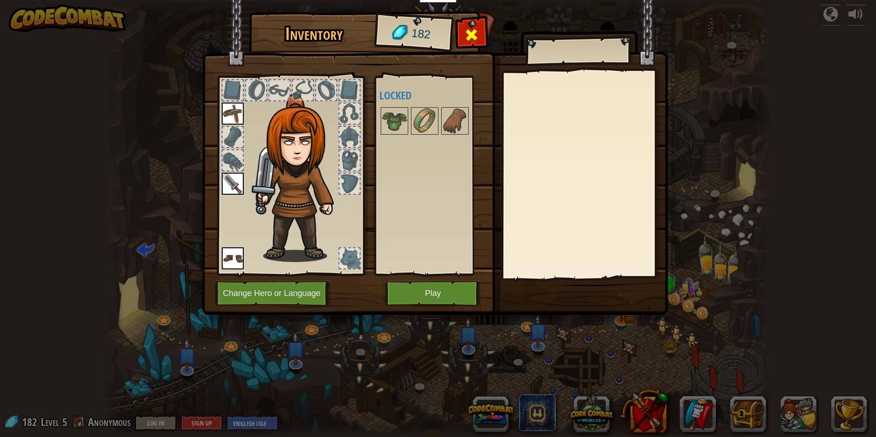
click at [460, 35] on div at bounding box center [471, 37] width 29 height 29
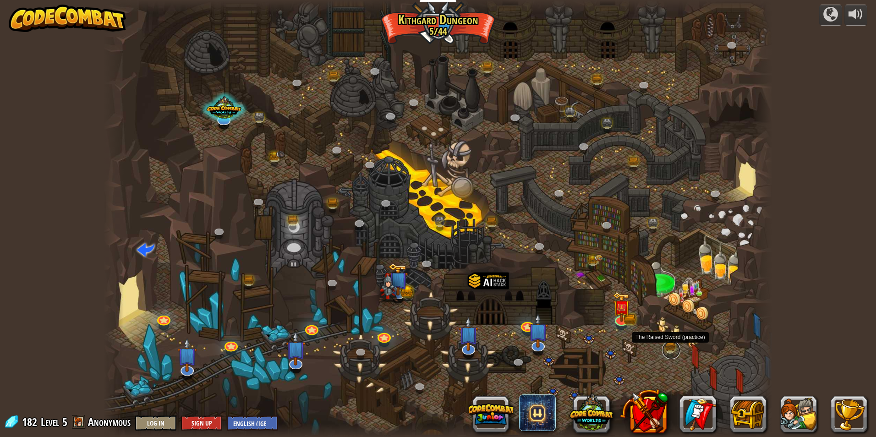
click at [669, 347] on link at bounding box center [671, 350] width 18 height 18
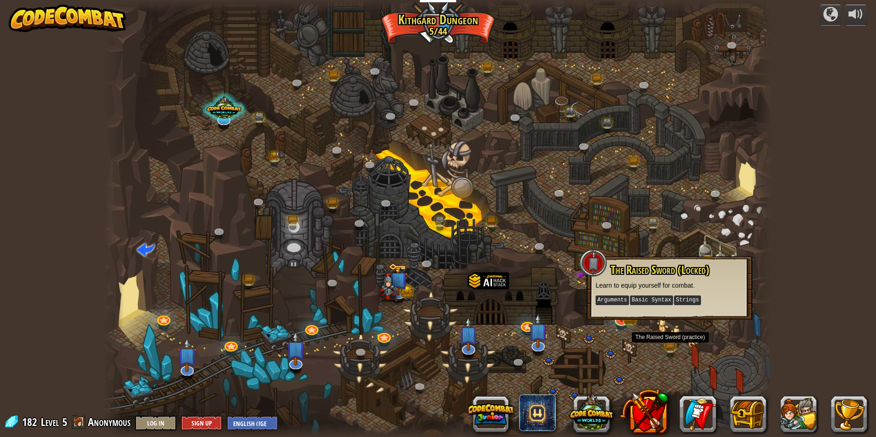
drag, startPoint x: 654, startPoint y: 331, endPoint x: 648, endPoint y: 329, distance: 6.6
click at [654, 331] on div at bounding box center [438, 218] width 669 height 437
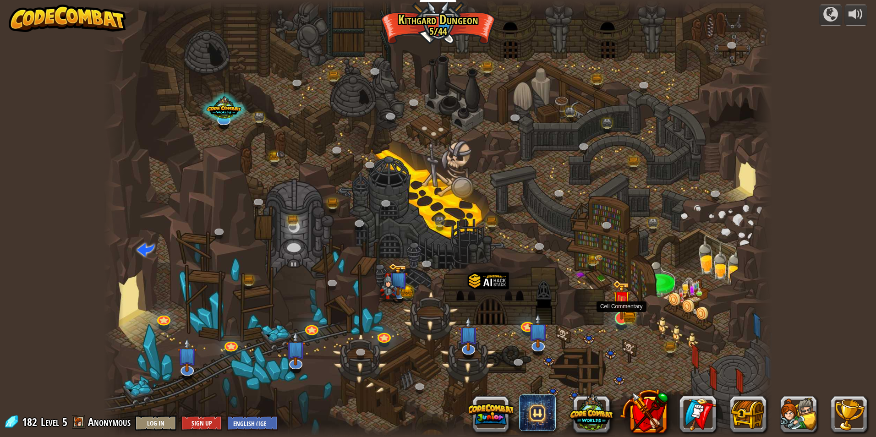
click at [613, 308] on img at bounding box center [621, 300] width 18 height 40
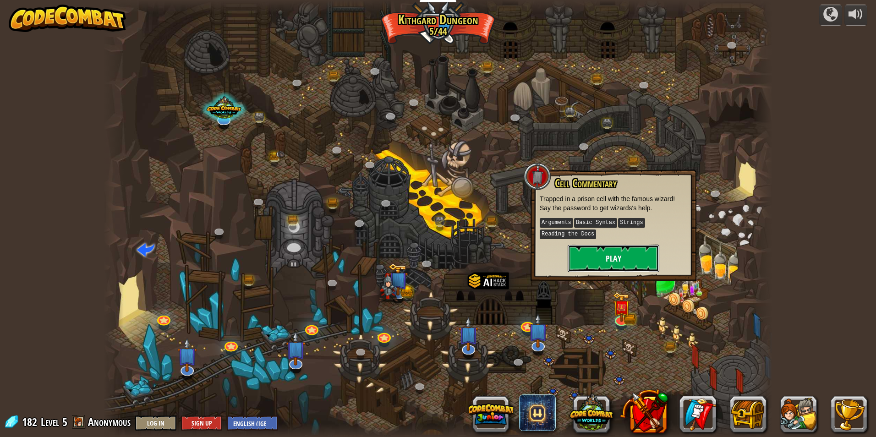
click at [639, 271] on button "Play" at bounding box center [613, 258] width 92 height 27
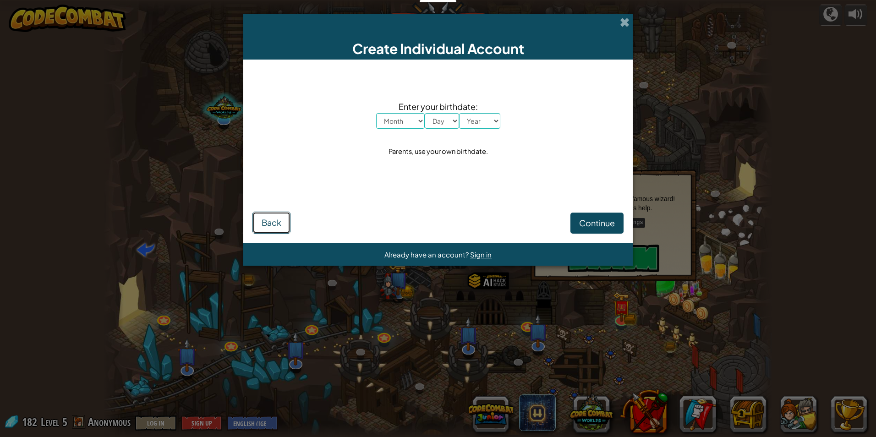
click at [286, 221] on button "Back" at bounding box center [271, 223] width 38 height 22
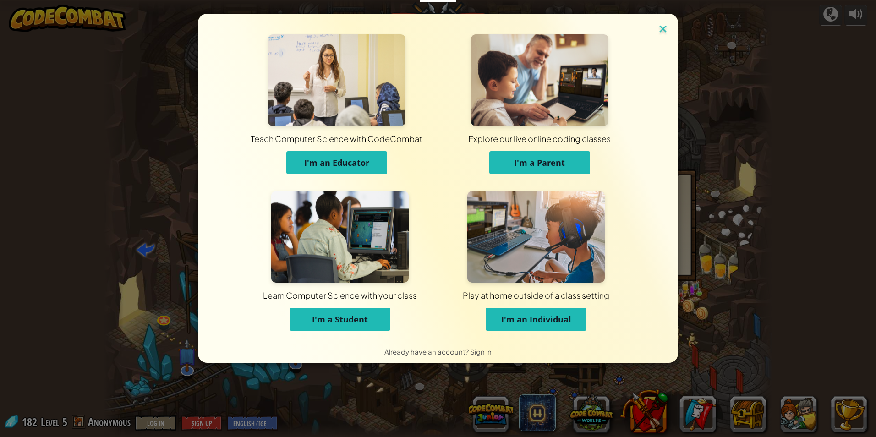
click at [666, 30] on img at bounding box center [663, 30] width 12 height 14
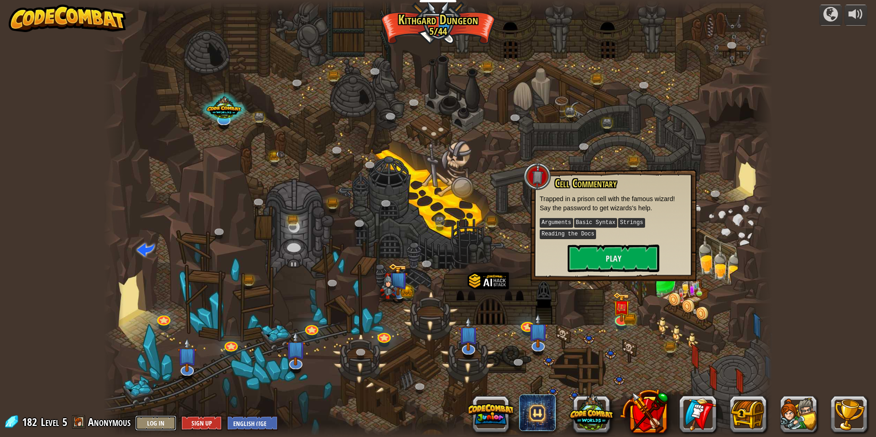
click at [158, 425] on button "Log In" at bounding box center [155, 422] width 41 height 15
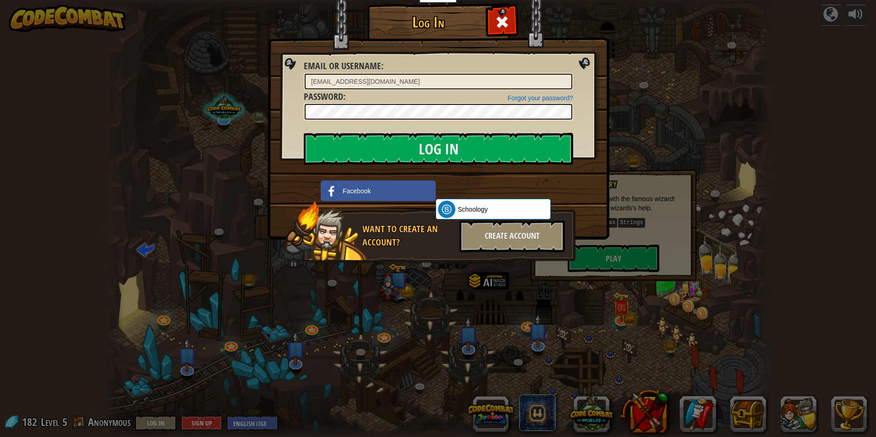
click at [401, 85] on input "[EMAIL_ADDRESS][DOMAIN_NAME]" at bounding box center [438, 82] width 267 height 16
type input "m"
type input "[EMAIL_ADDRESS][DOMAIN_NAME]"
click at [510, 150] on input "Log In" at bounding box center [438, 149] width 269 height 32
